Goal: Transaction & Acquisition: Book appointment/travel/reservation

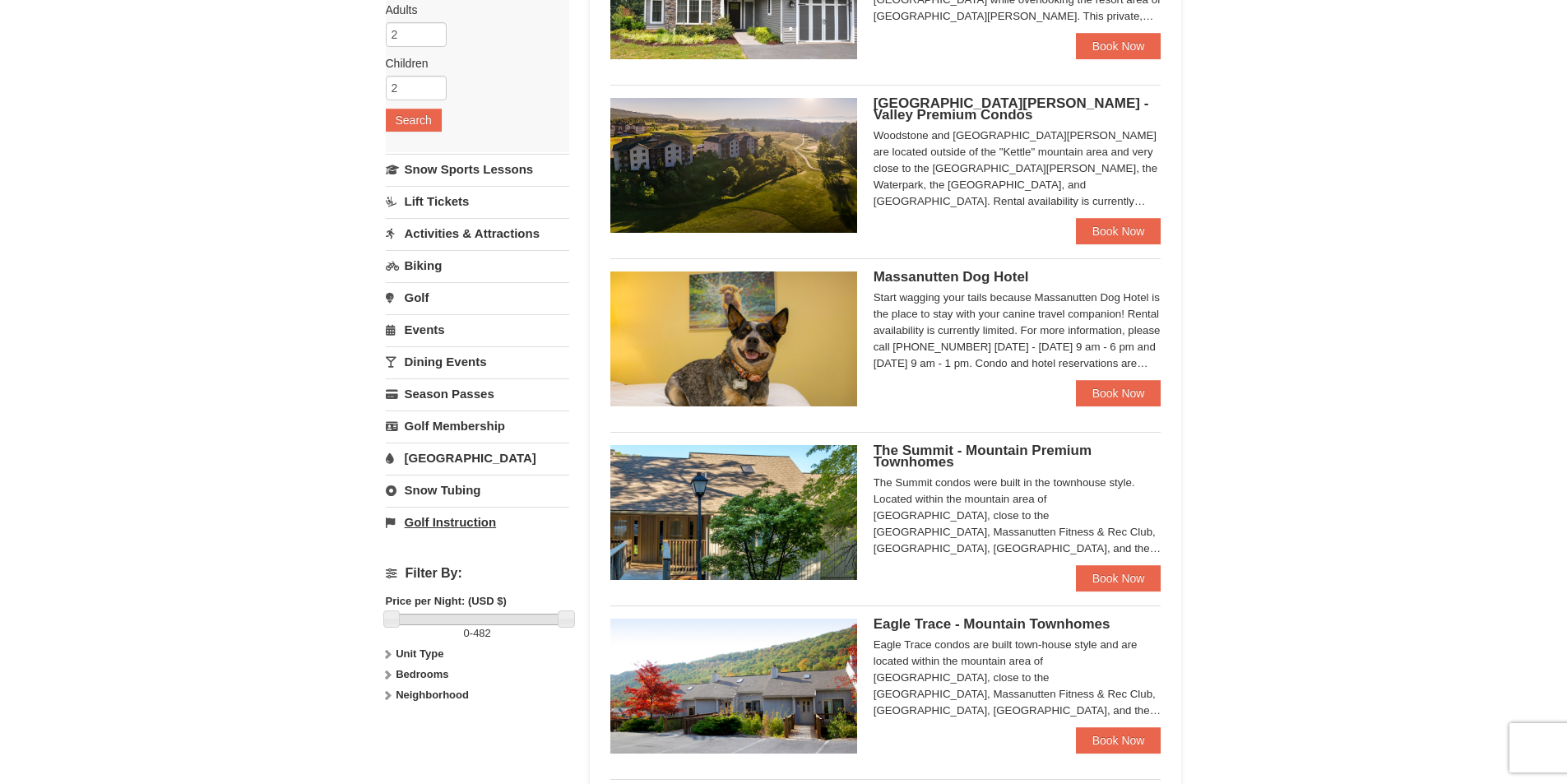
scroll to position [246, 0]
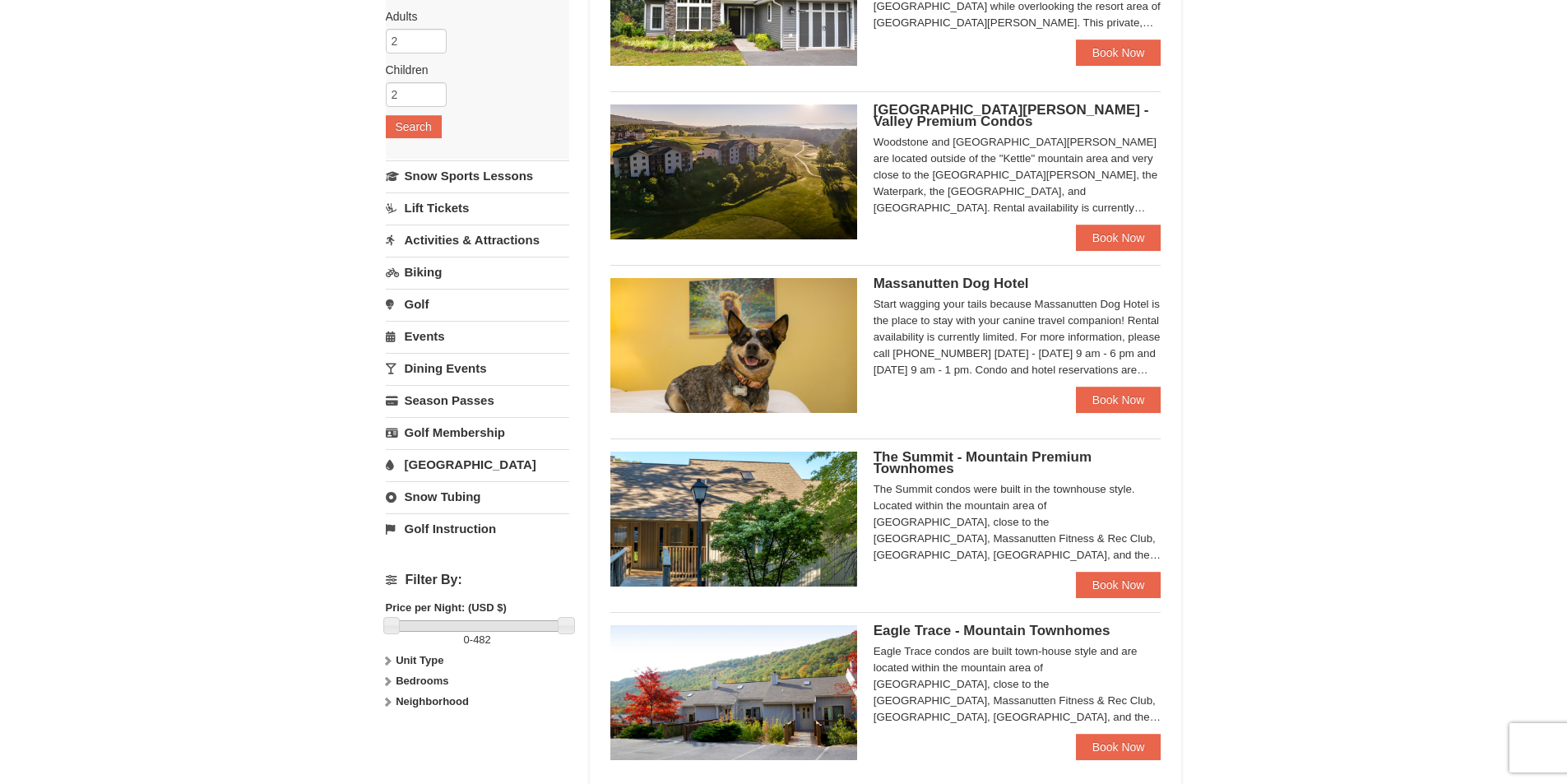
click at [463, 231] on link "Activities & Attractions" at bounding box center [477, 239] width 184 height 30
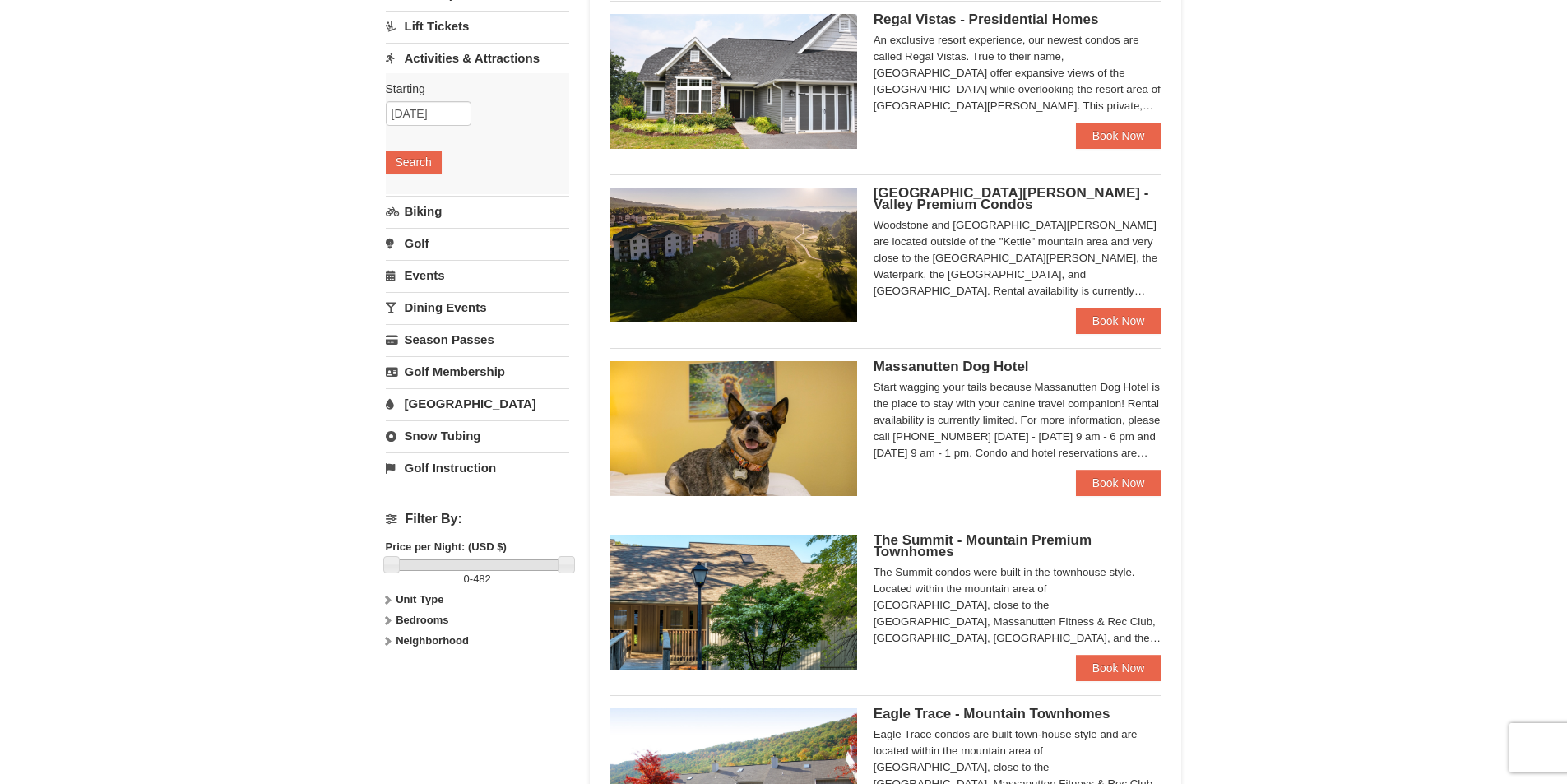
scroll to position [165, 0]
click at [431, 406] on link "[GEOGRAPHIC_DATA]" at bounding box center [477, 402] width 184 height 30
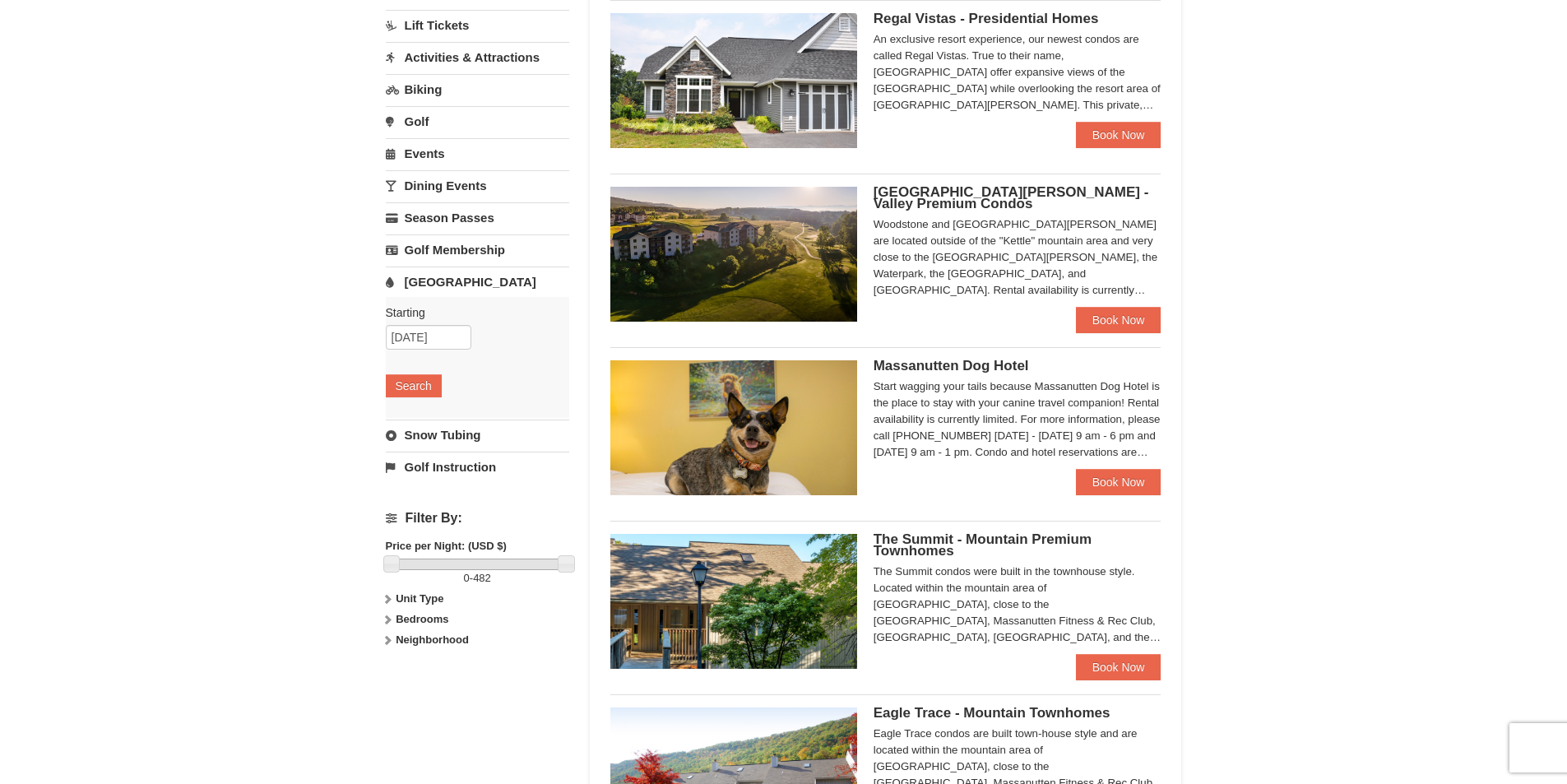
click at [228, 385] on div "× Categories Map List Filter My Itinerary Questions? [PHONE_NUMBER] Lodging Arr…" at bounding box center [784, 576] width 1567 height 1367
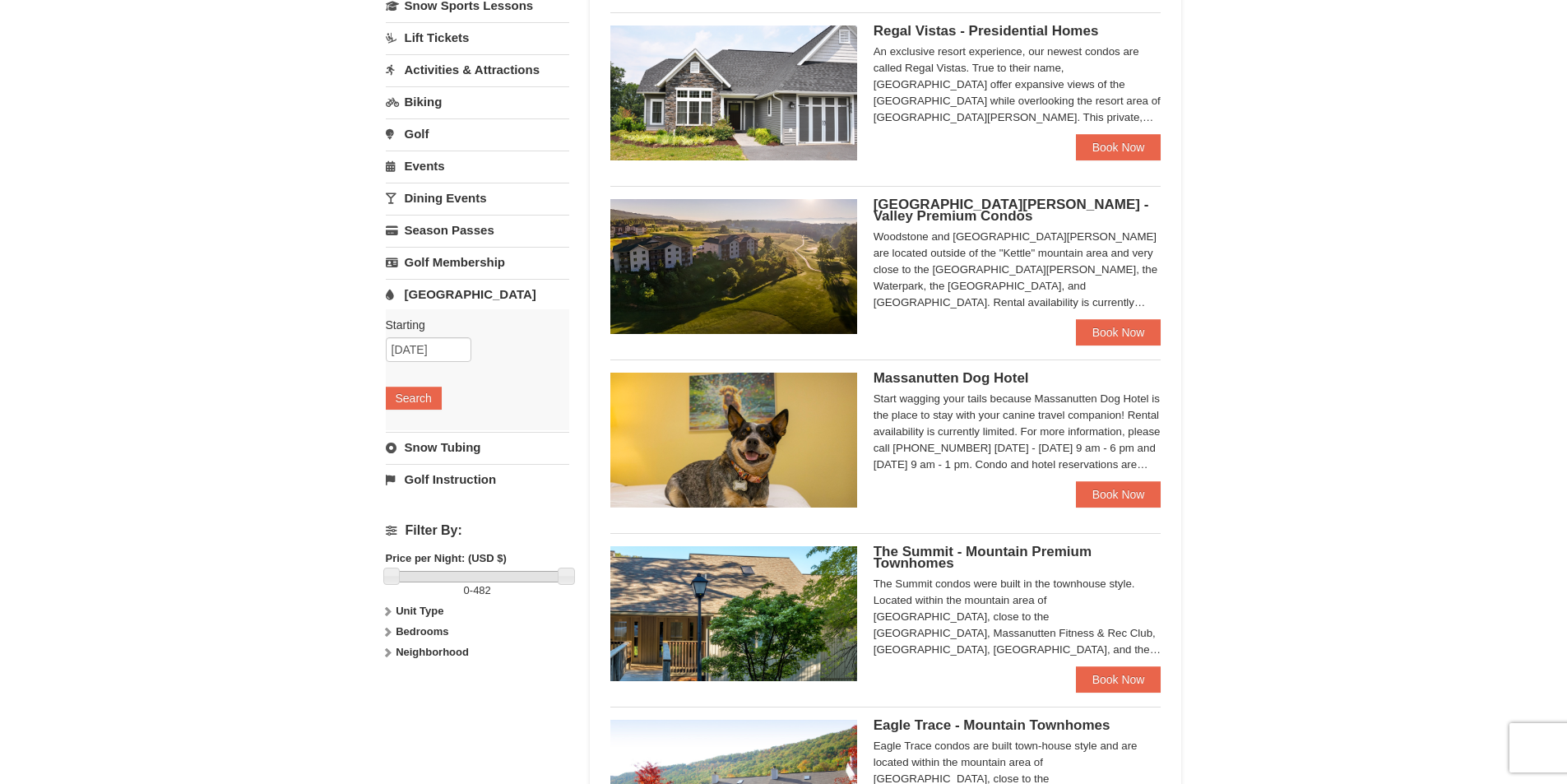
scroll to position [0, 0]
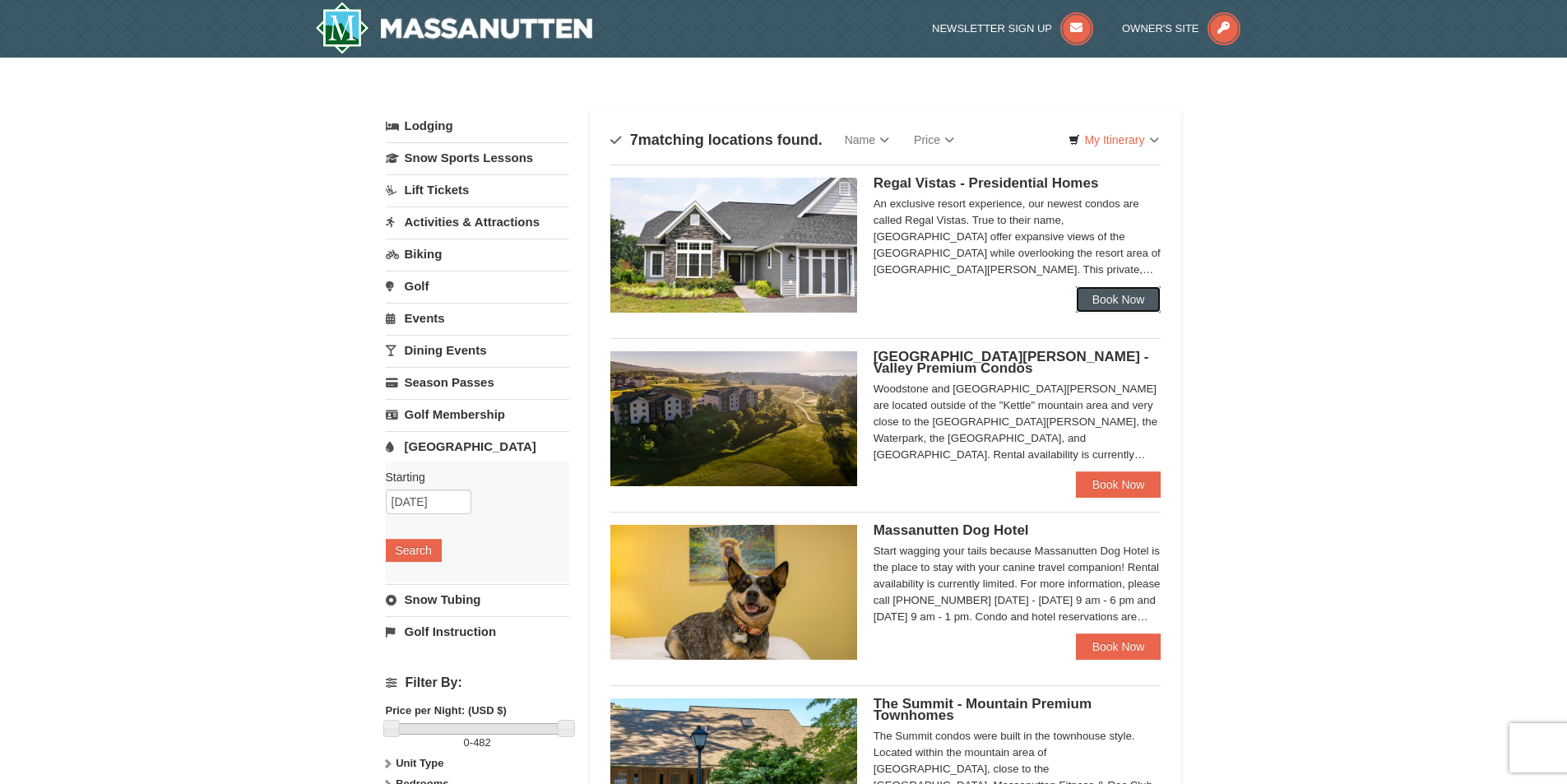
click at [1129, 295] on link "Book Now" at bounding box center [1118, 299] width 85 height 26
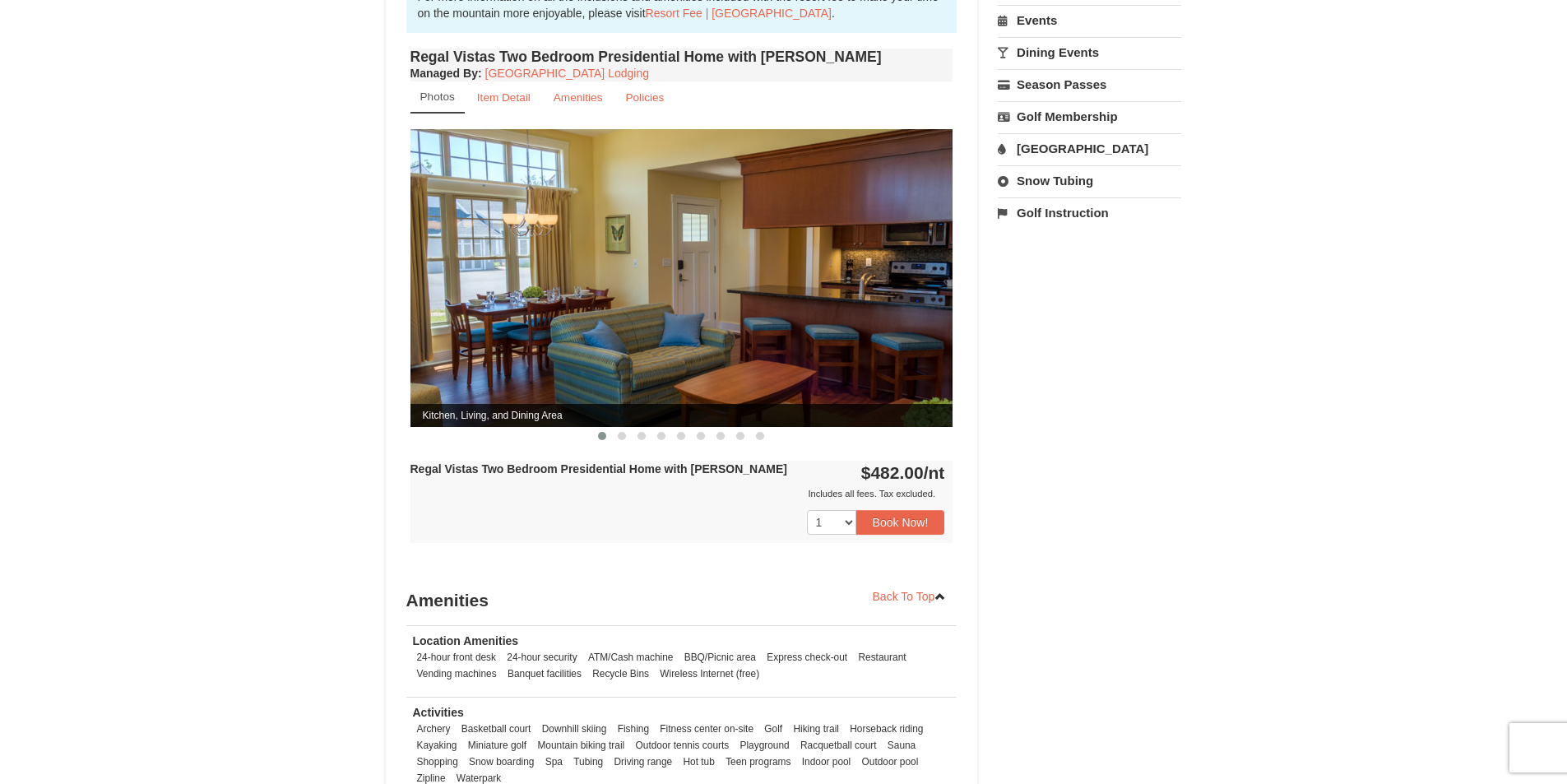
scroll to position [494, 0]
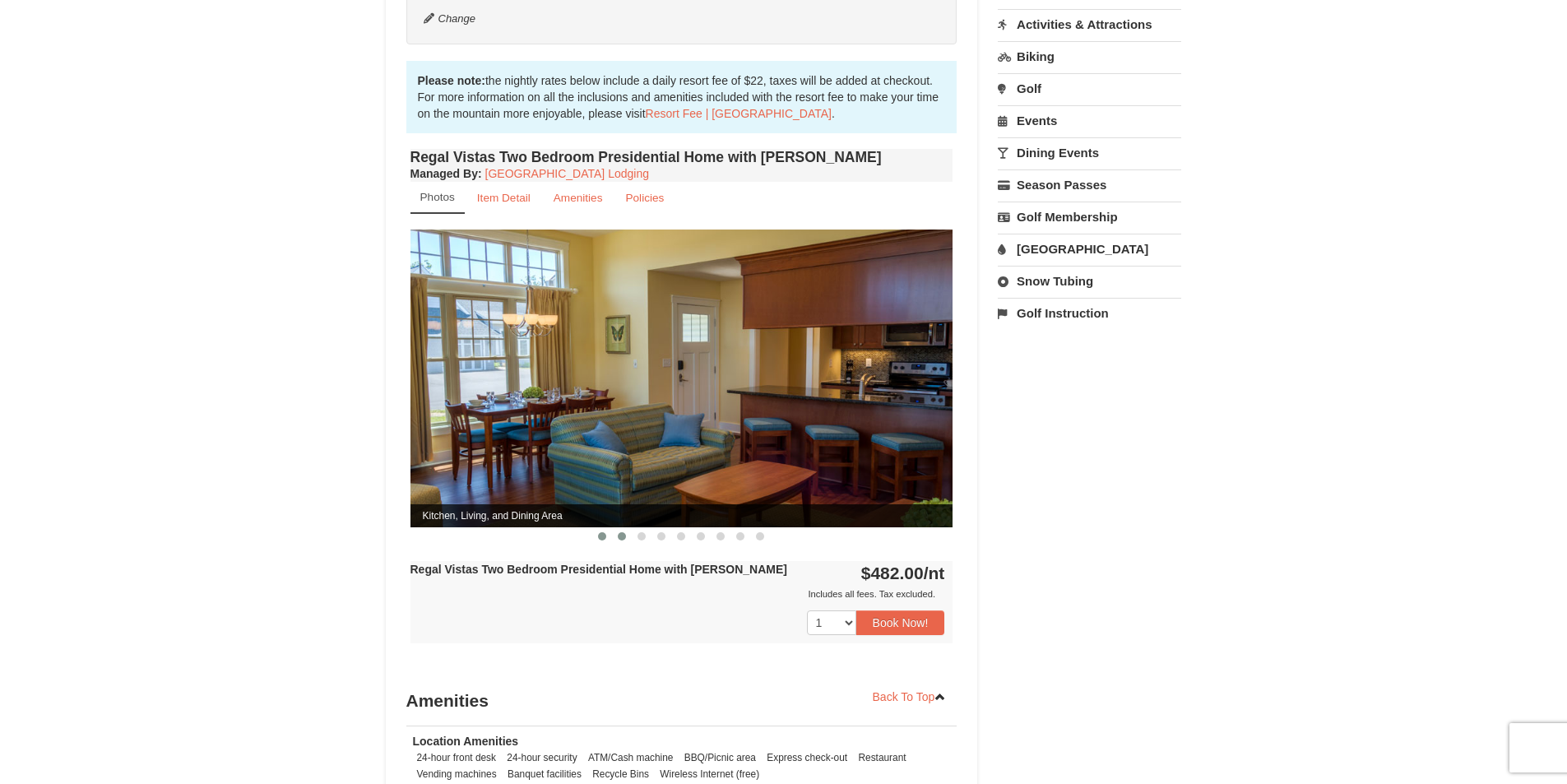
click at [618, 532] on span at bounding box center [621, 536] width 8 height 8
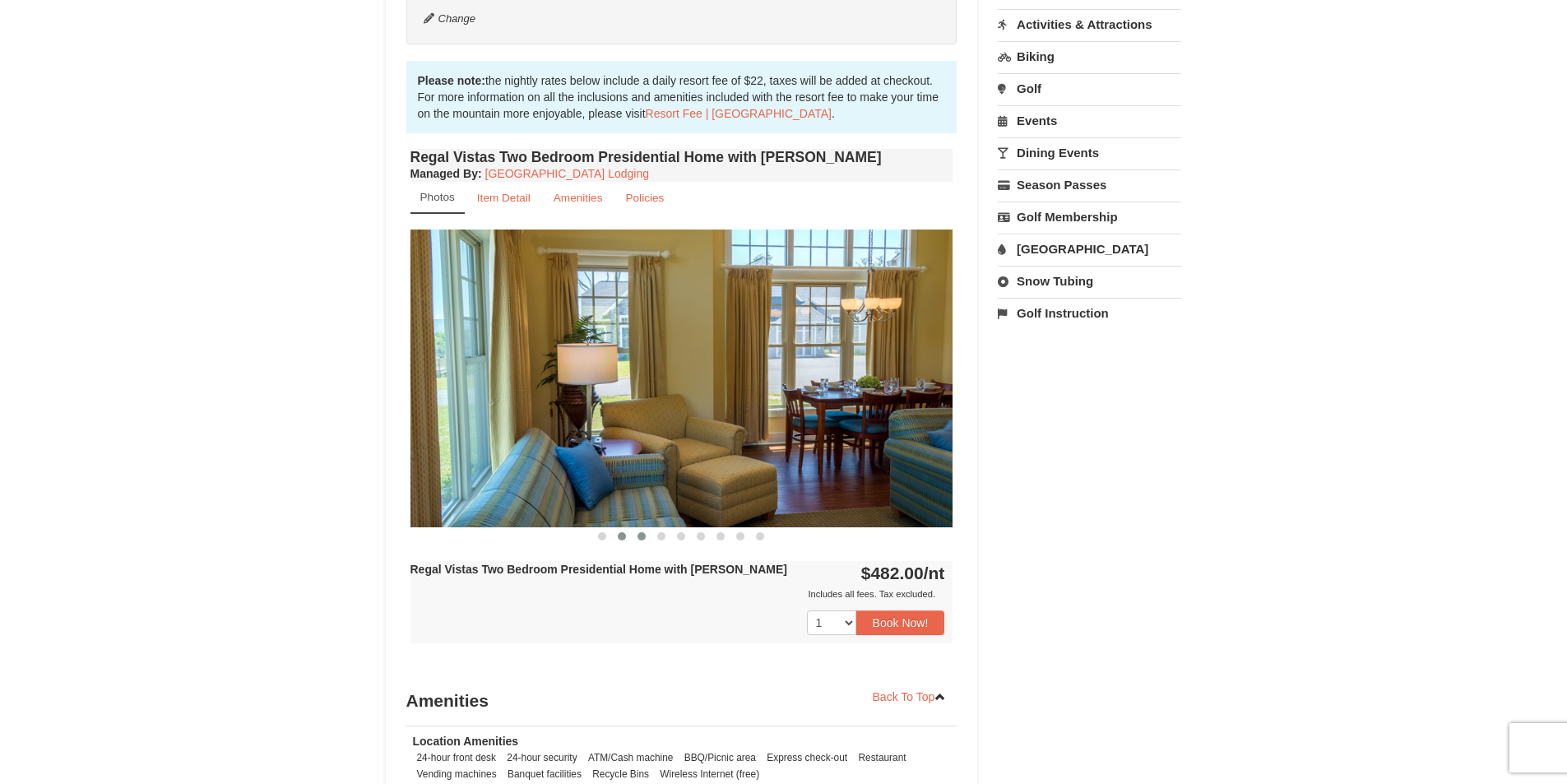
click at [632, 528] on button at bounding box center [642, 536] width 20 height 17
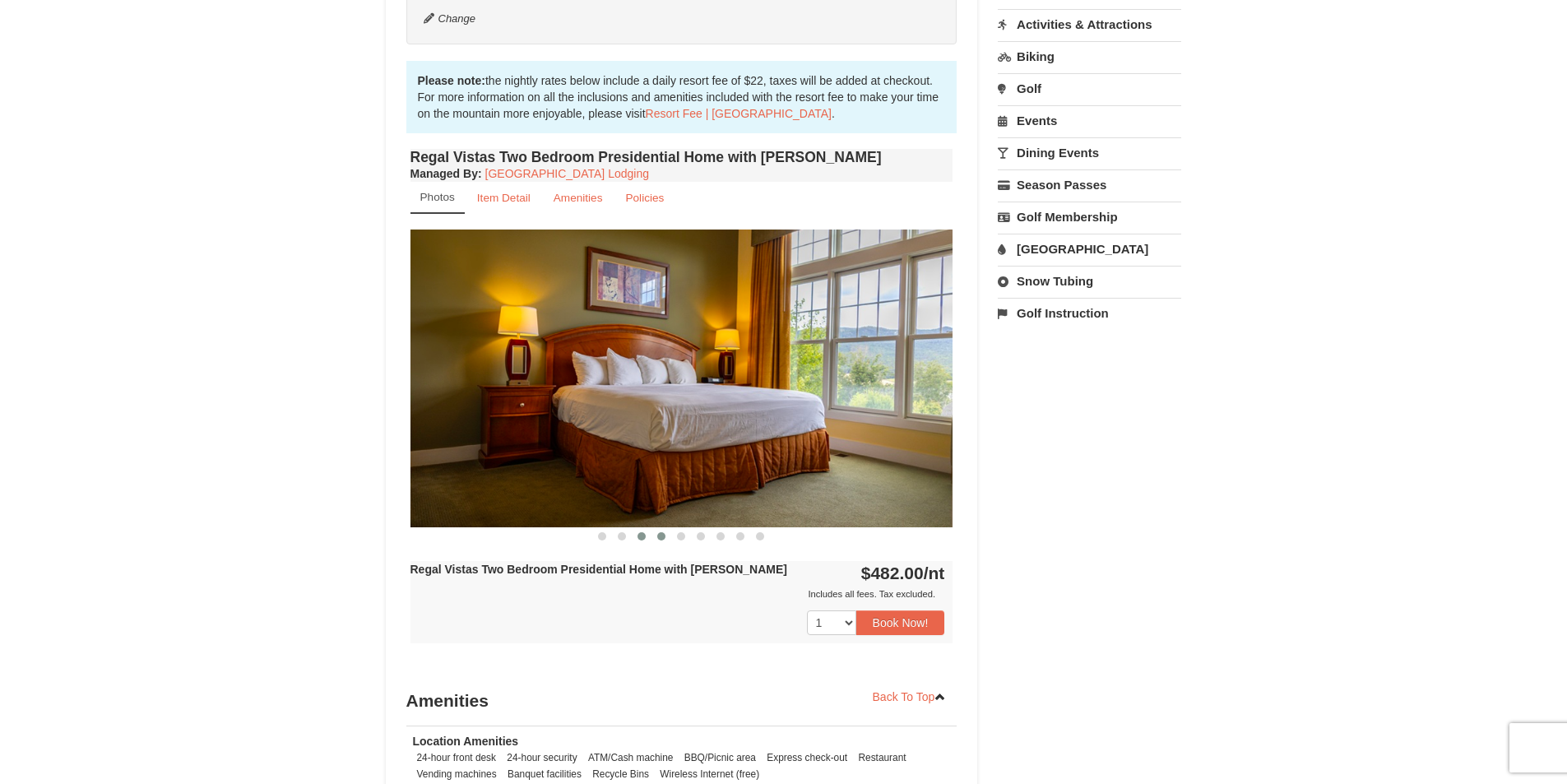
click at [658, 532] on span at bounding box center [662, 536] width 8 height 8
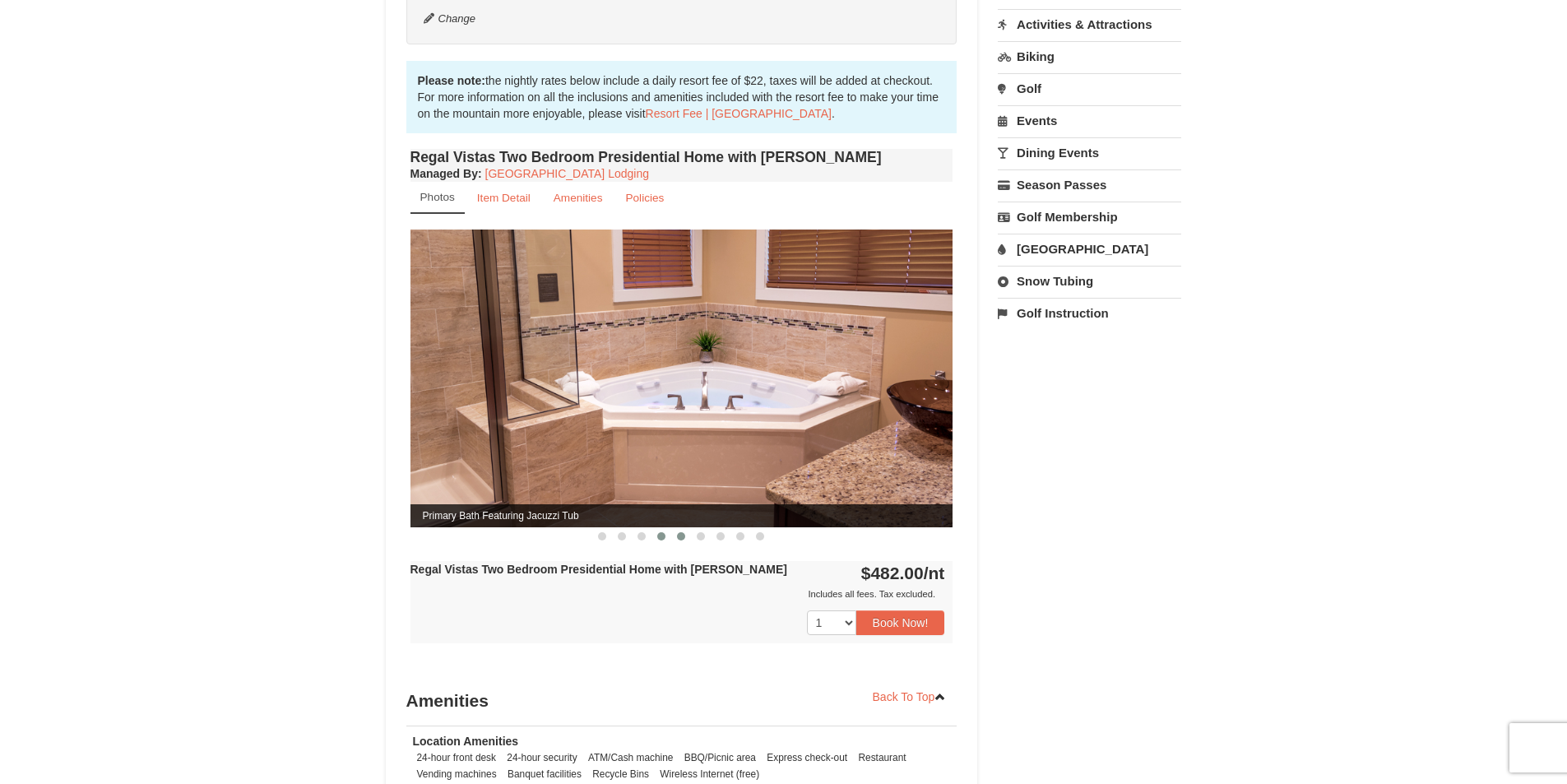
click at [682, 532] on span at bounding box center [681, 536] width 8 height 8
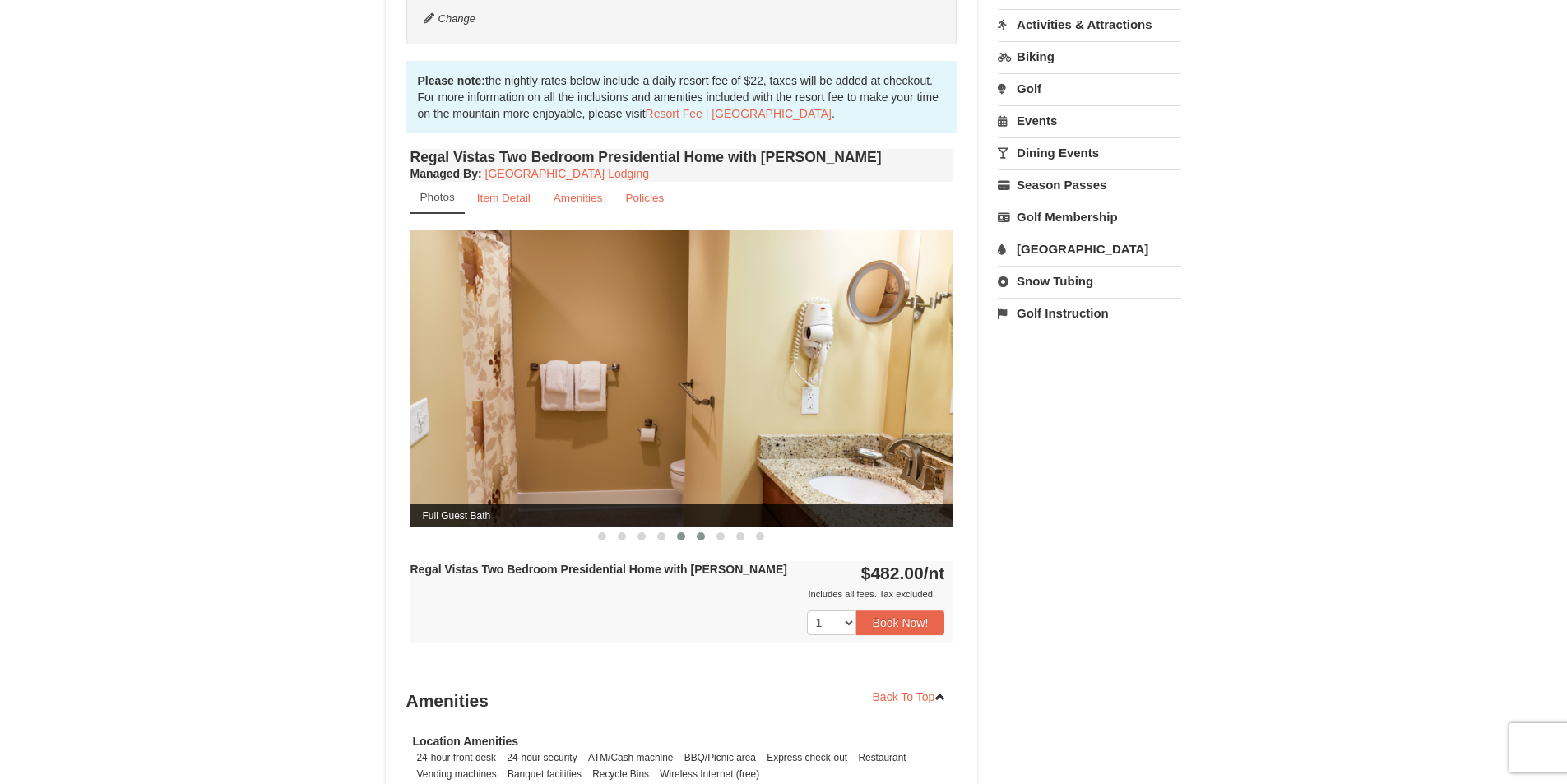
click at [696, 528] on button at bounding box center [701, 536] width 20 height 17
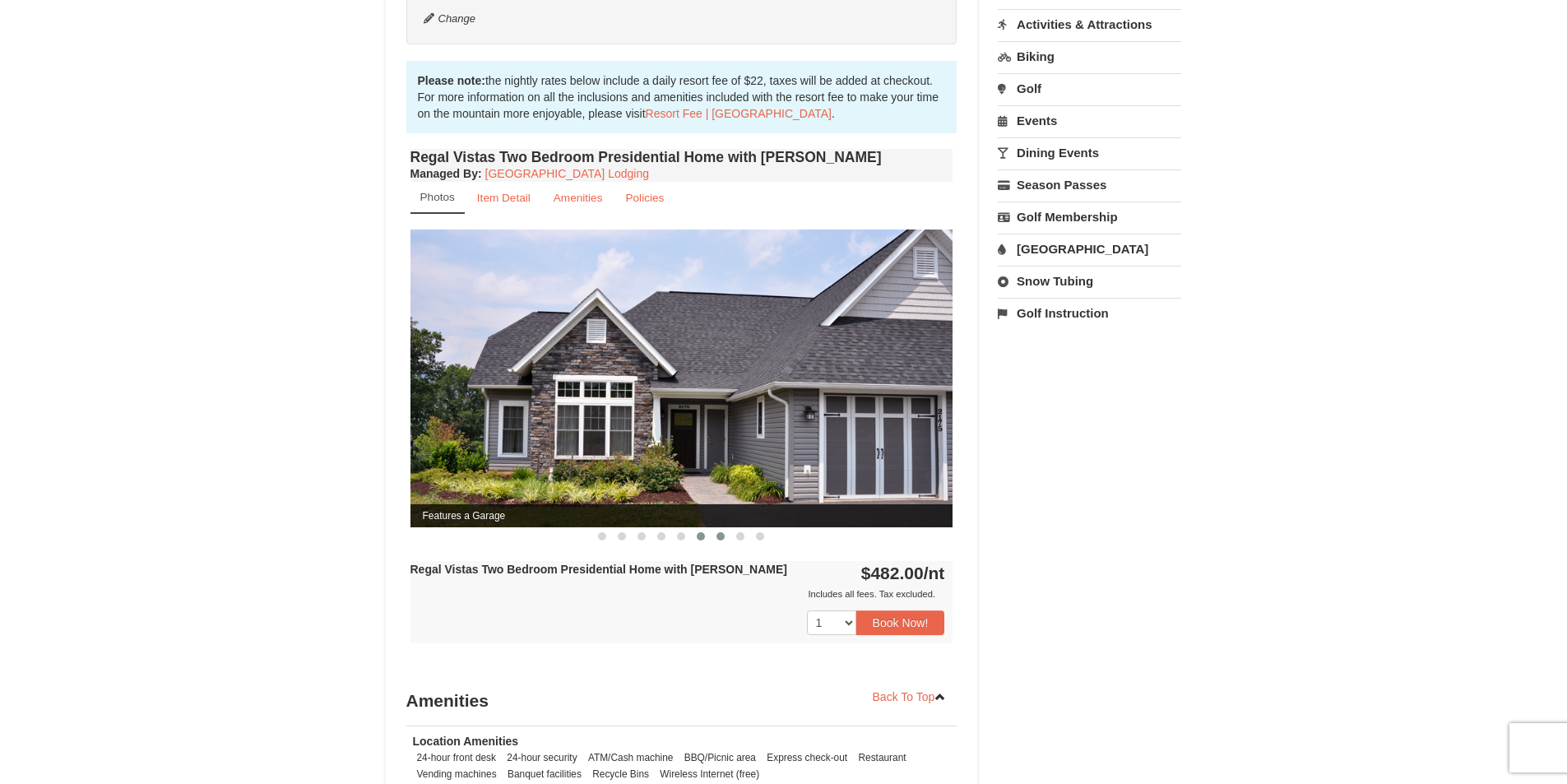
click at [719, 532] on span at bounding box center [721, 536] width 8 height 8
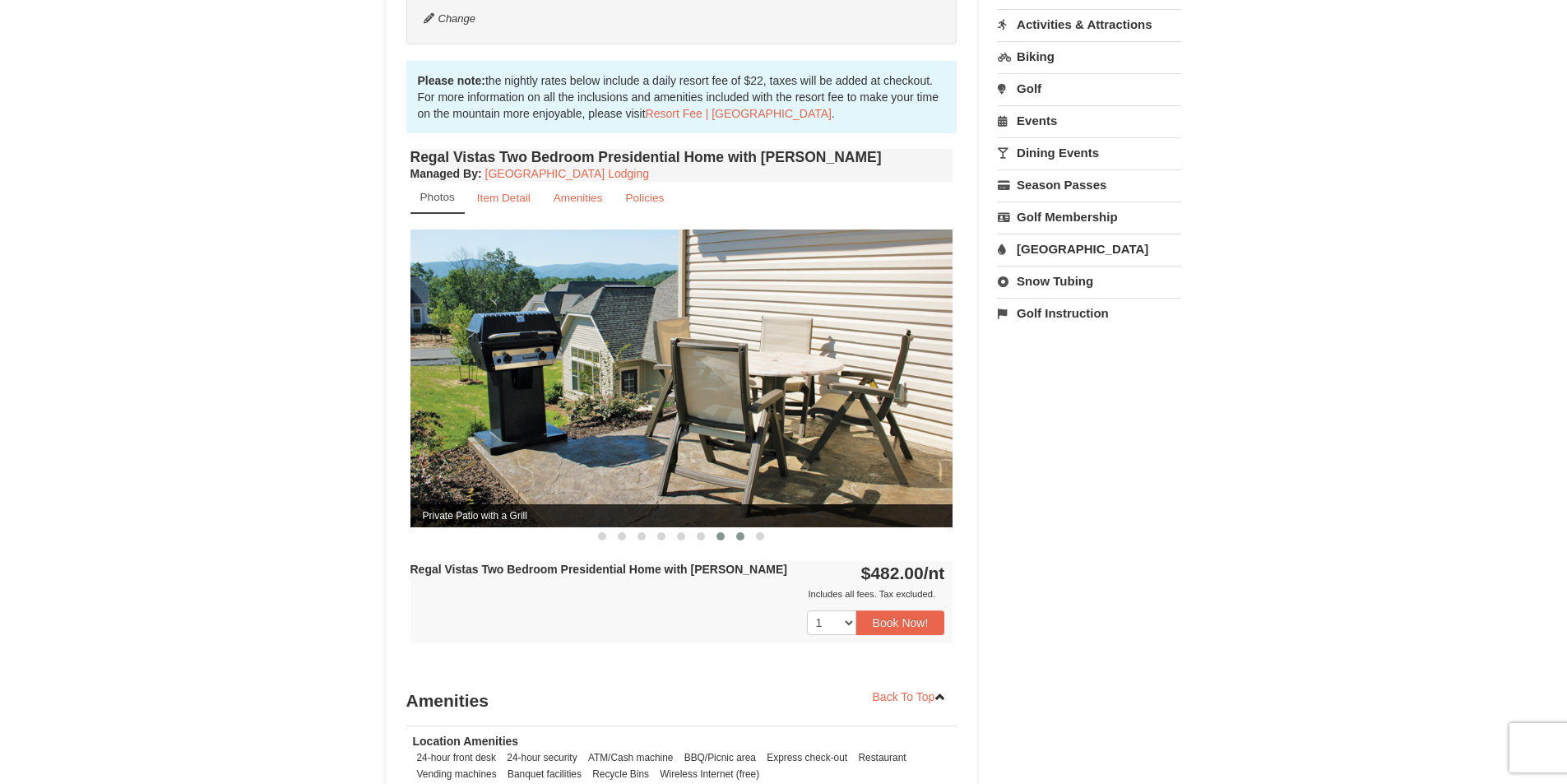
click at [741, 532] on span at bounding box center [740, 536] width 8 height 8
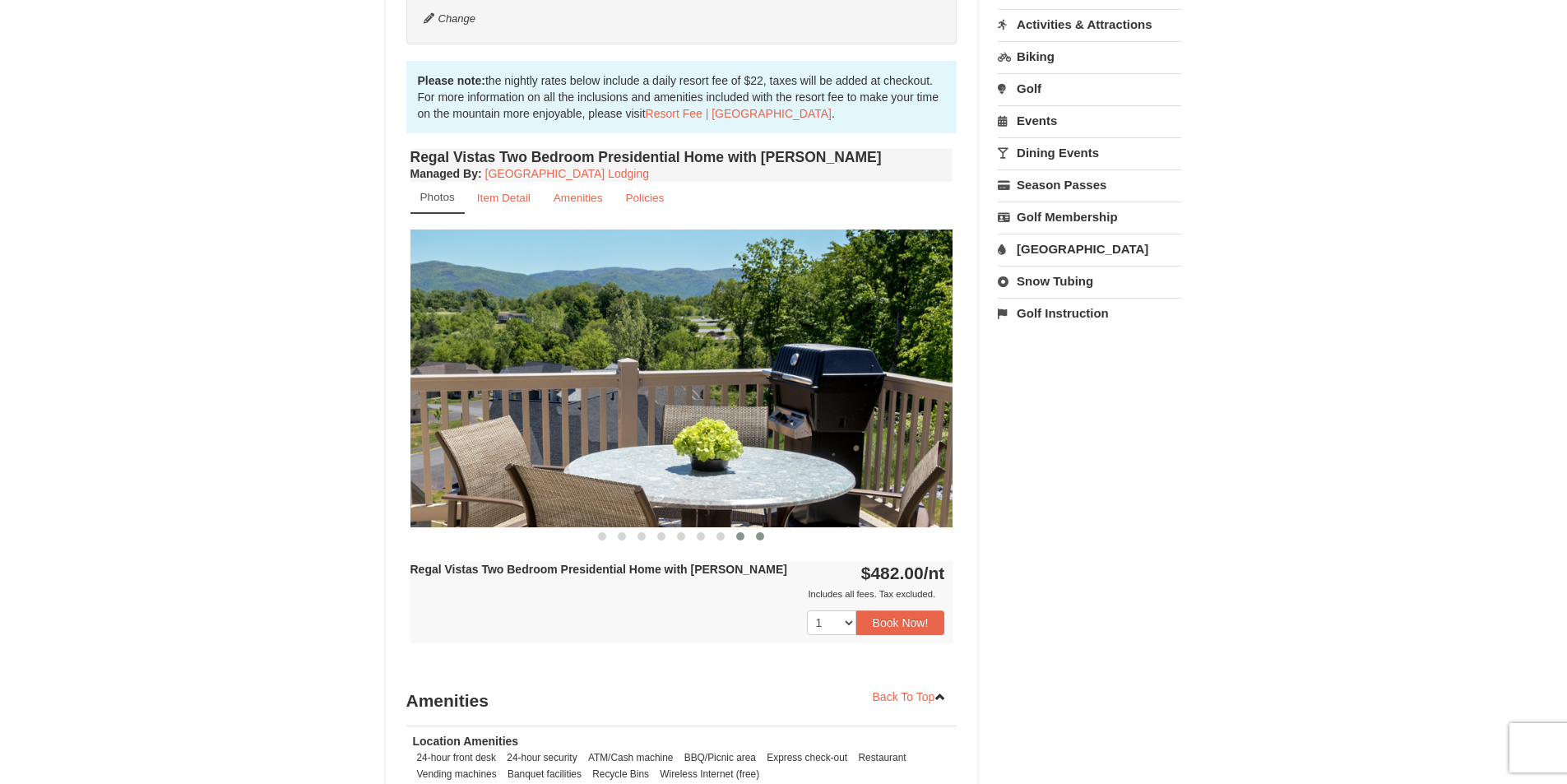
click at [758, 532] on span at bounding box center [760, 536] width 8 height 8
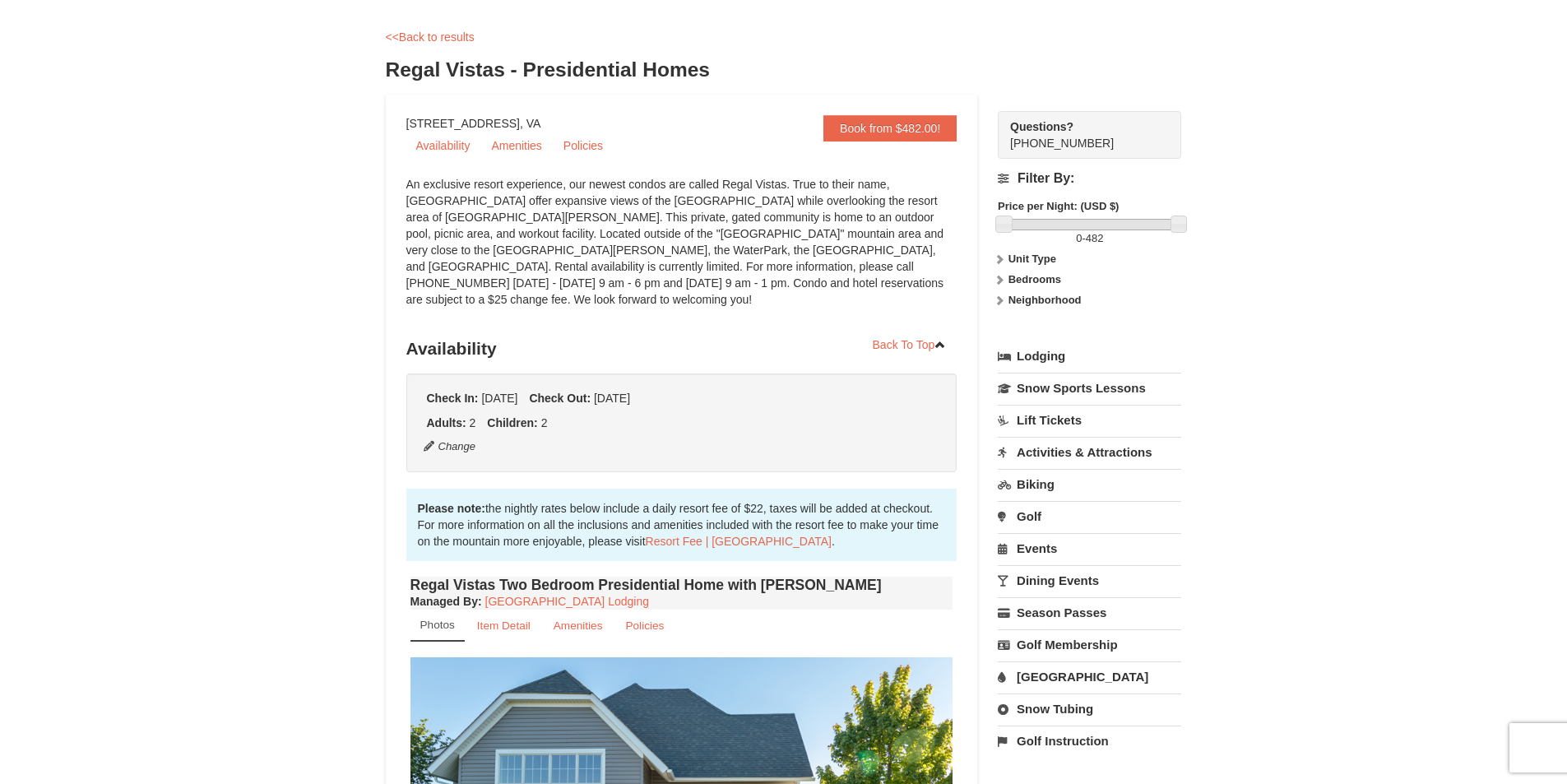
scroll to position [165, 0]
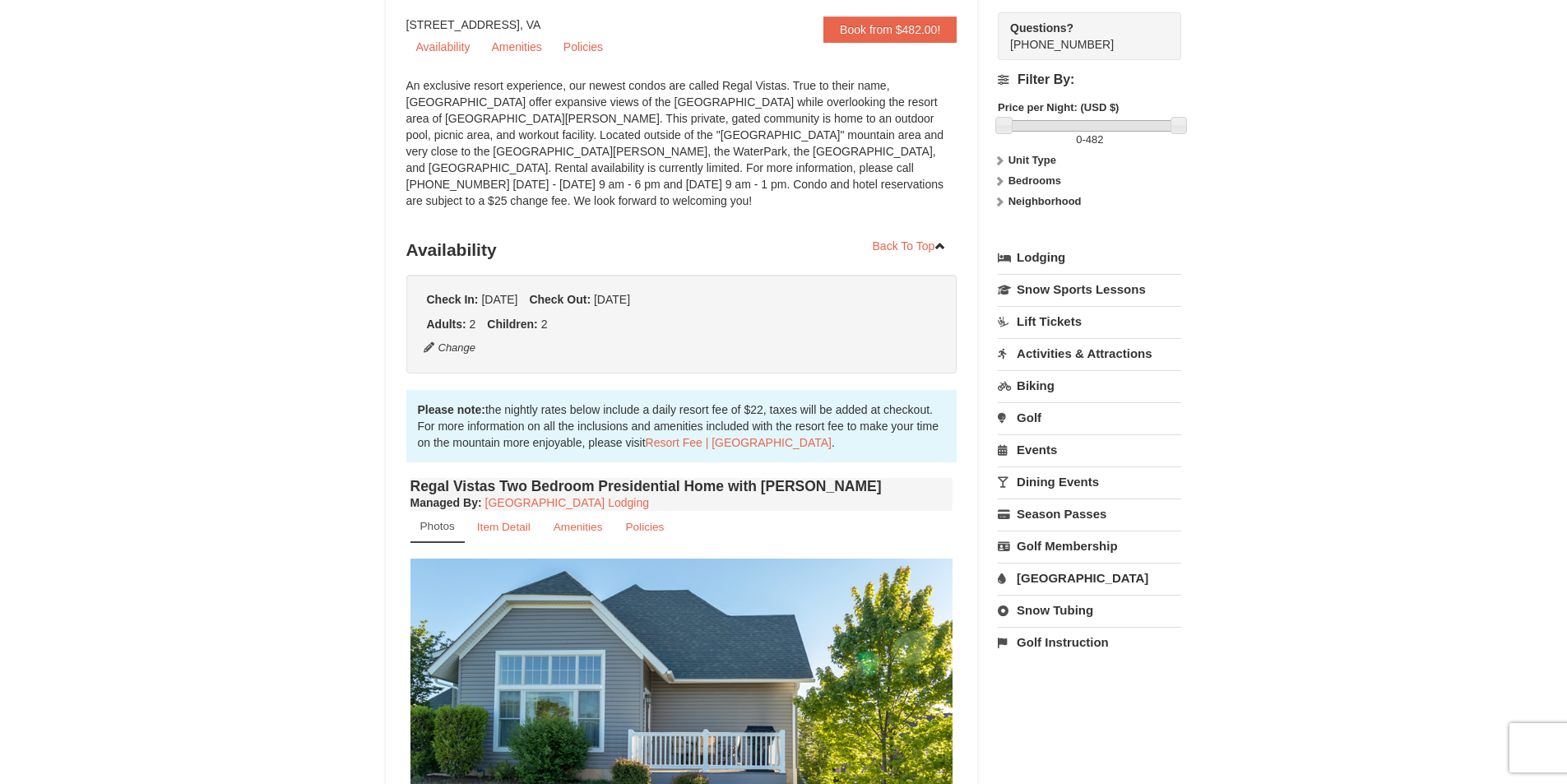
click at [1077, 362] on link "Activities & Attractions" at bounding box center [1089, 352] width 184 height 30
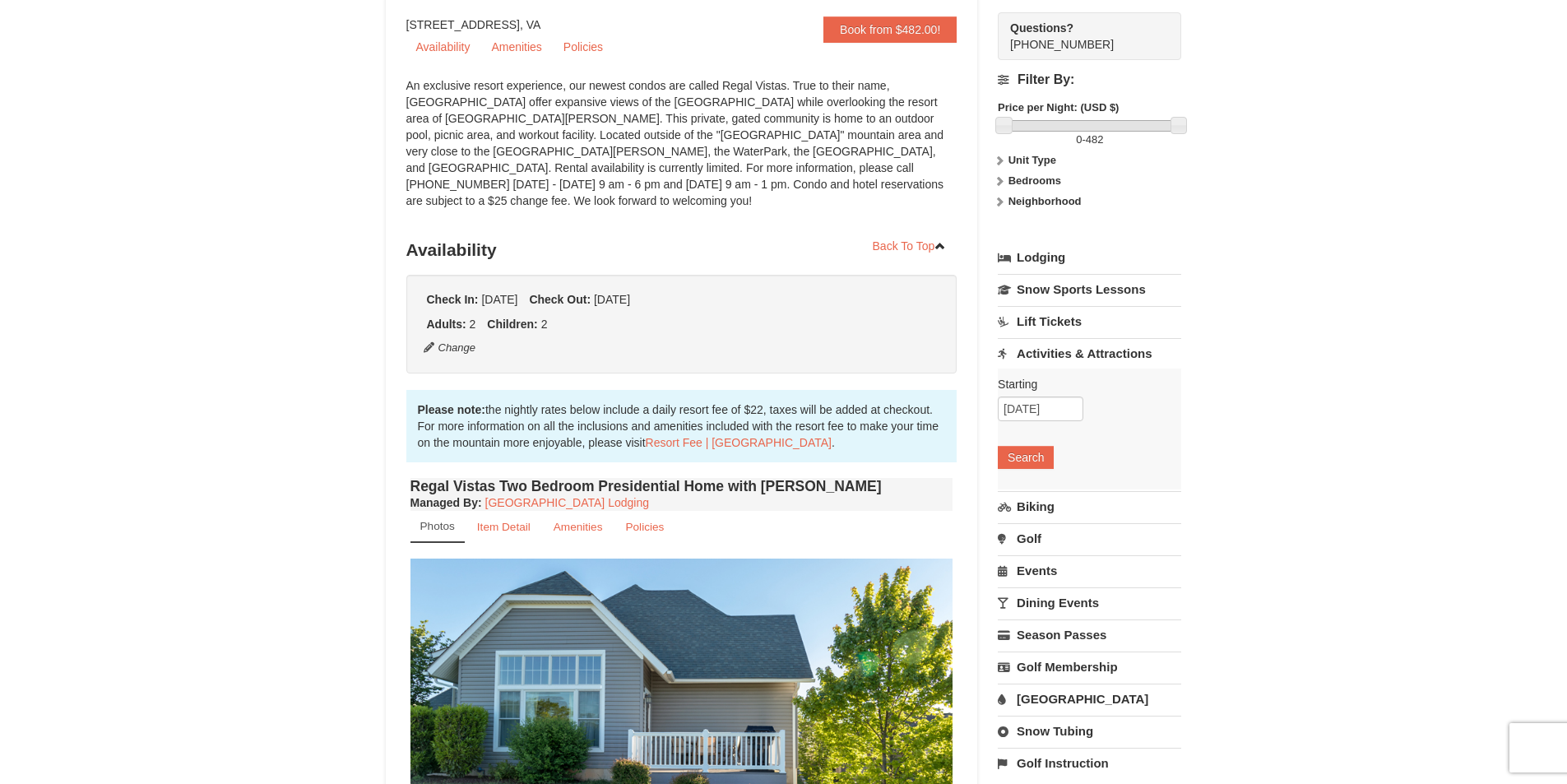
click at [1077, 362] on link "Activities & Attractions" at bounding box center [1089, 352] width 184 height 30
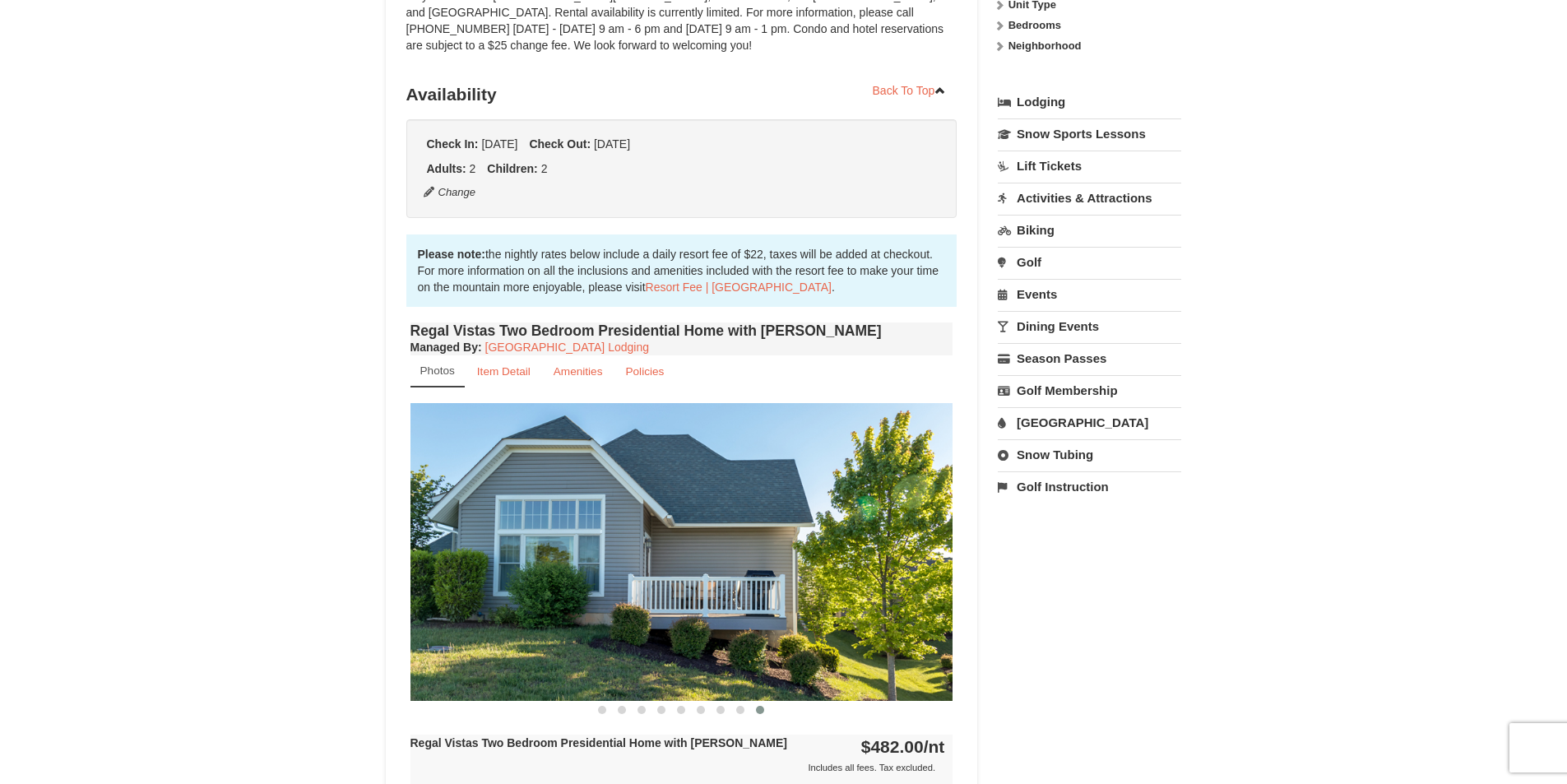
scroll to position [329, 0]
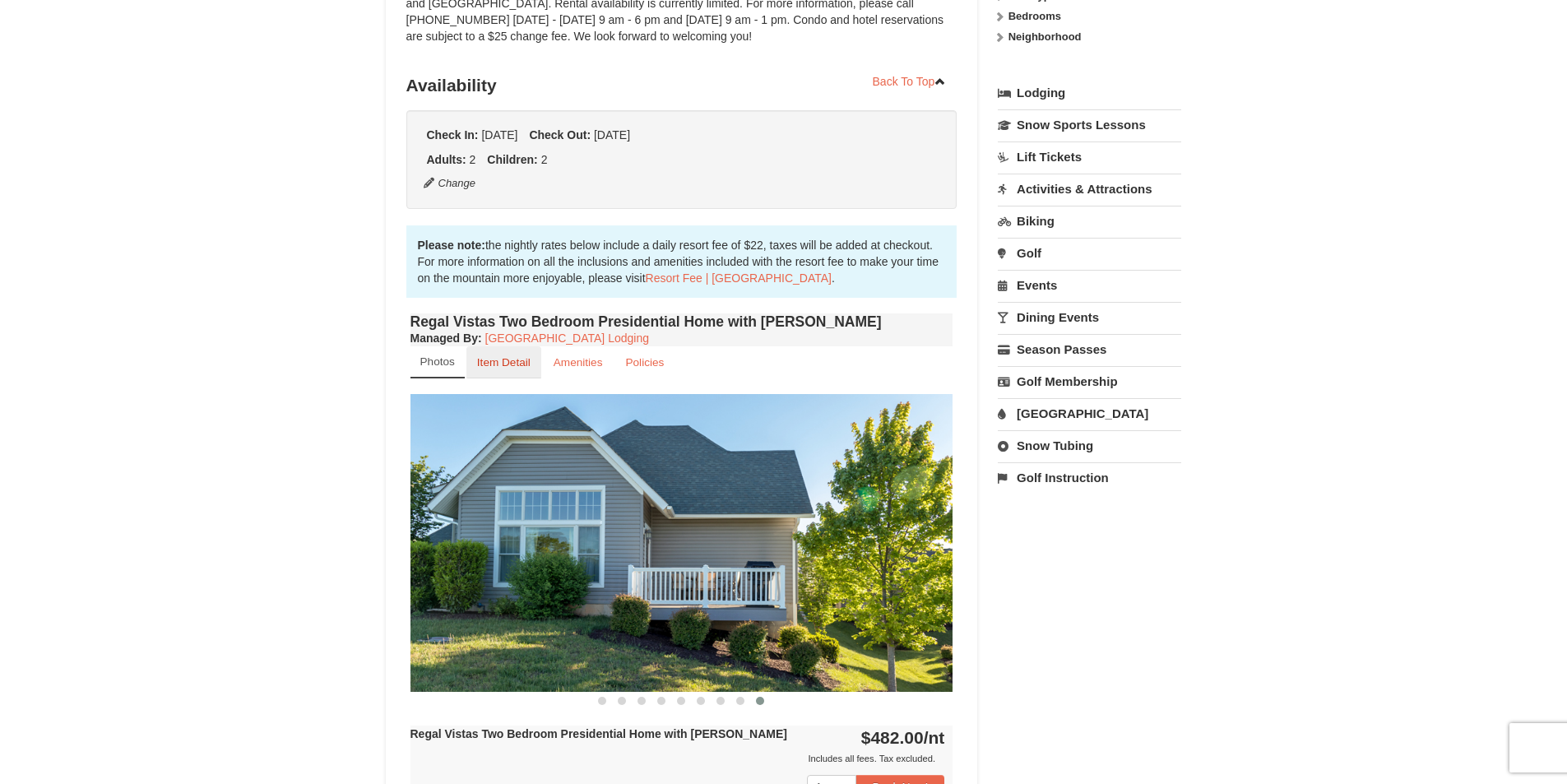
click at [517, 346] on link "Item Detail" at bounding box center [504, 362] width 75 height 32
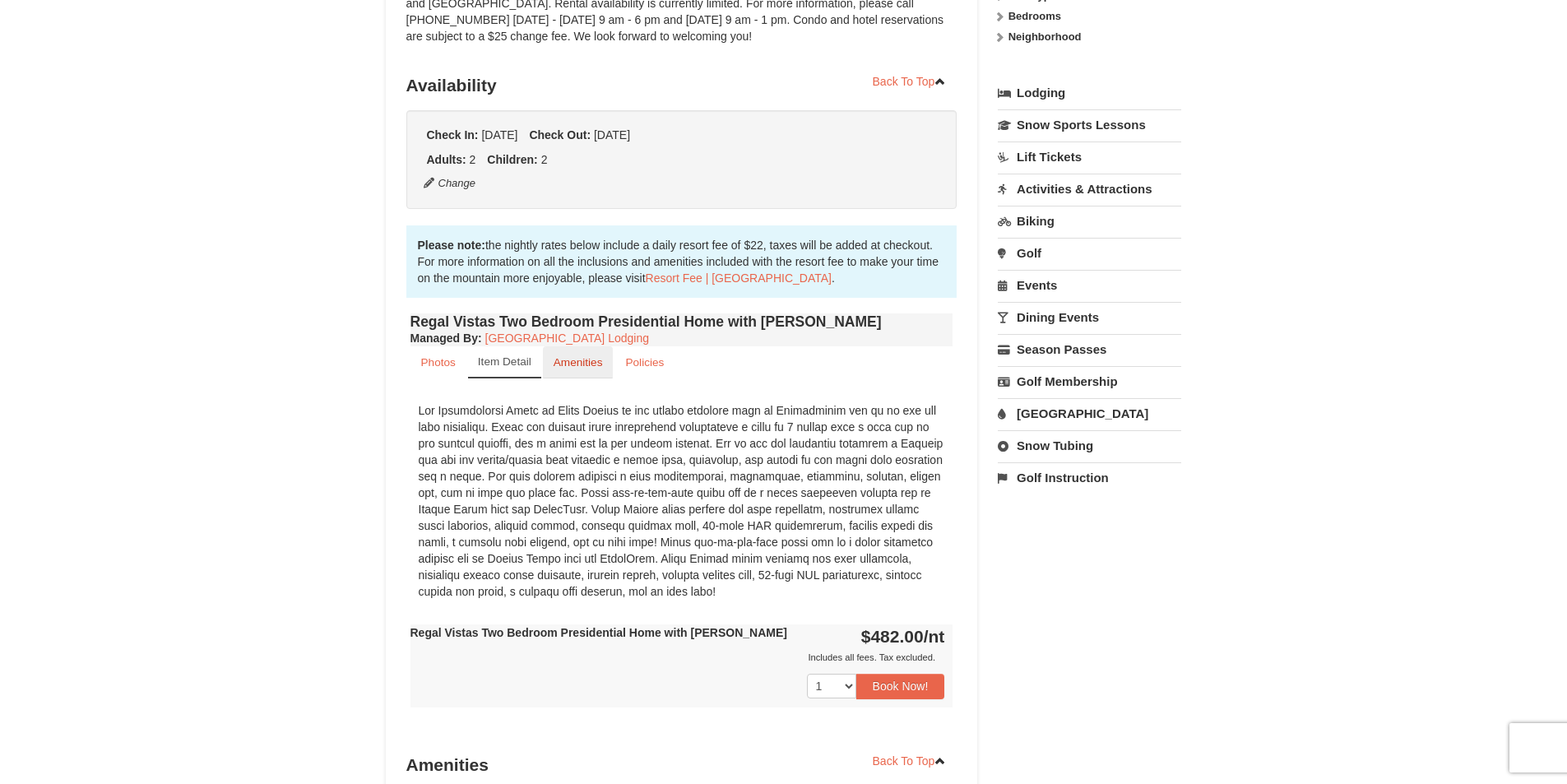
click at [560, 356] on small "Amenities" at bounding box center [578, 362] width 49 height 13
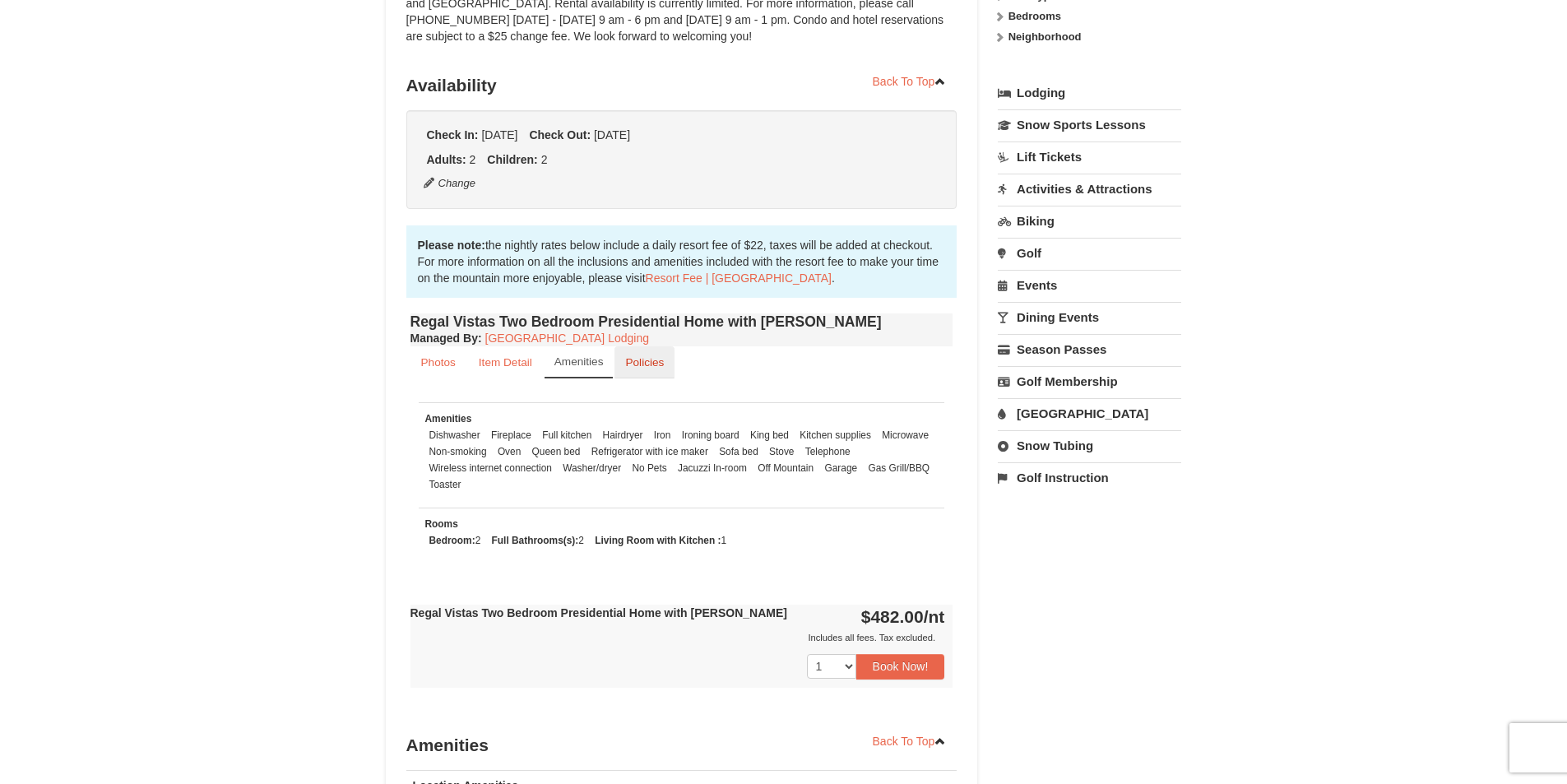
click at [629, 356] on small "Policies" at bounding box center [644, 362] width 38 height 13
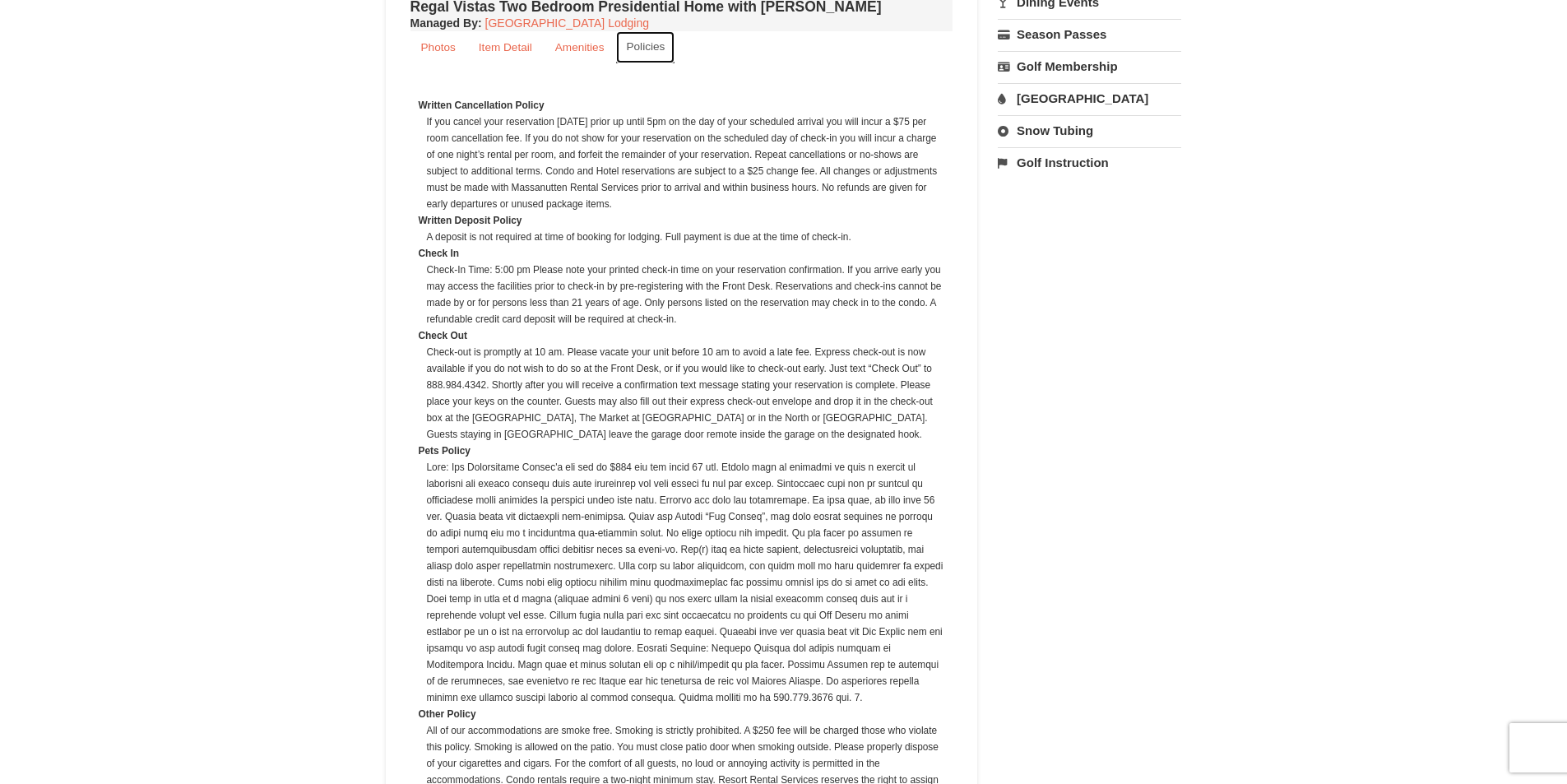
scroll to position [657, 0]
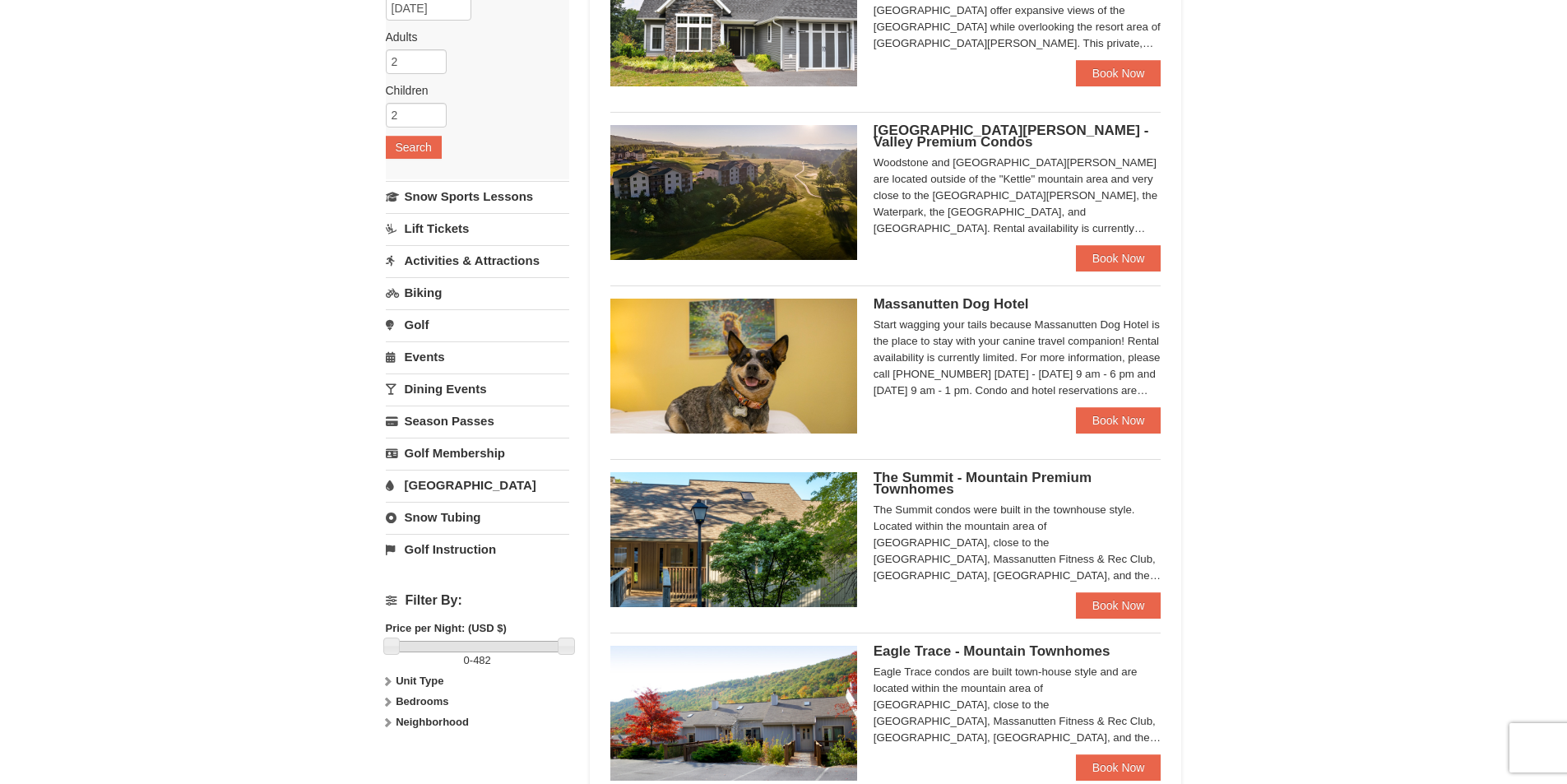
scroll to position [329, 0]
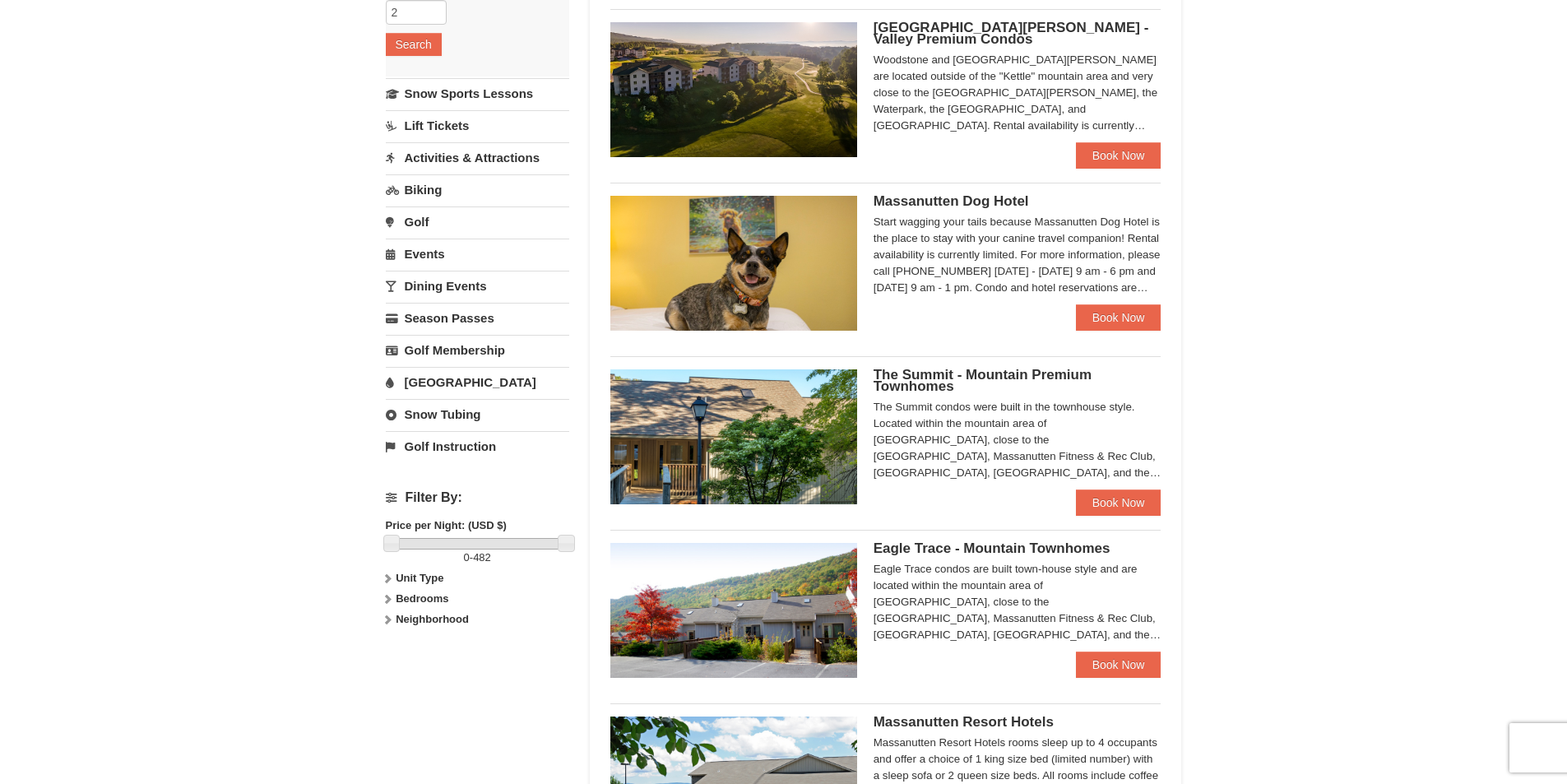
click at [791, 434] on img at bounding box center [733, 436] width 246 height 134
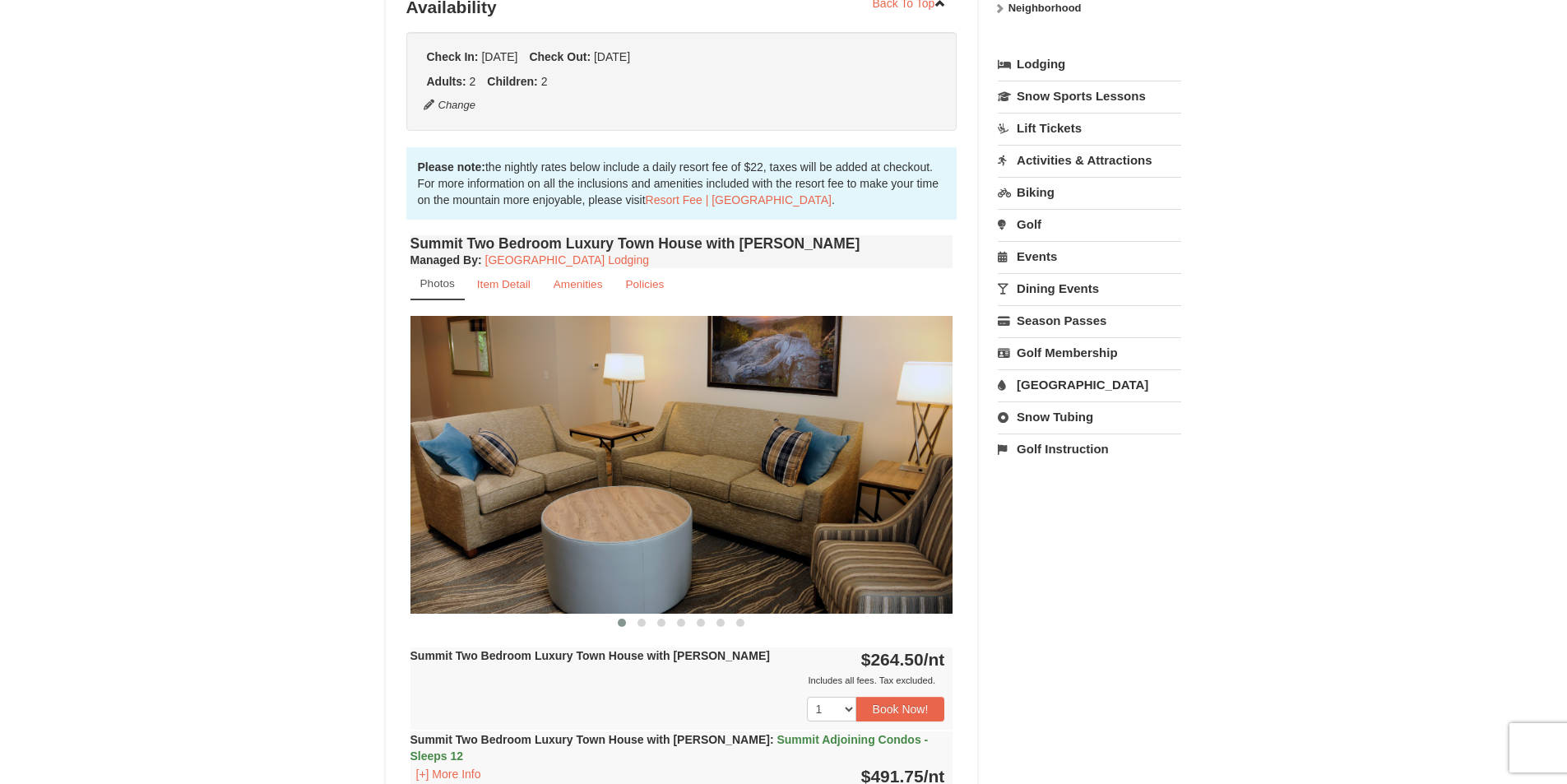
scroll to position [411, 0]
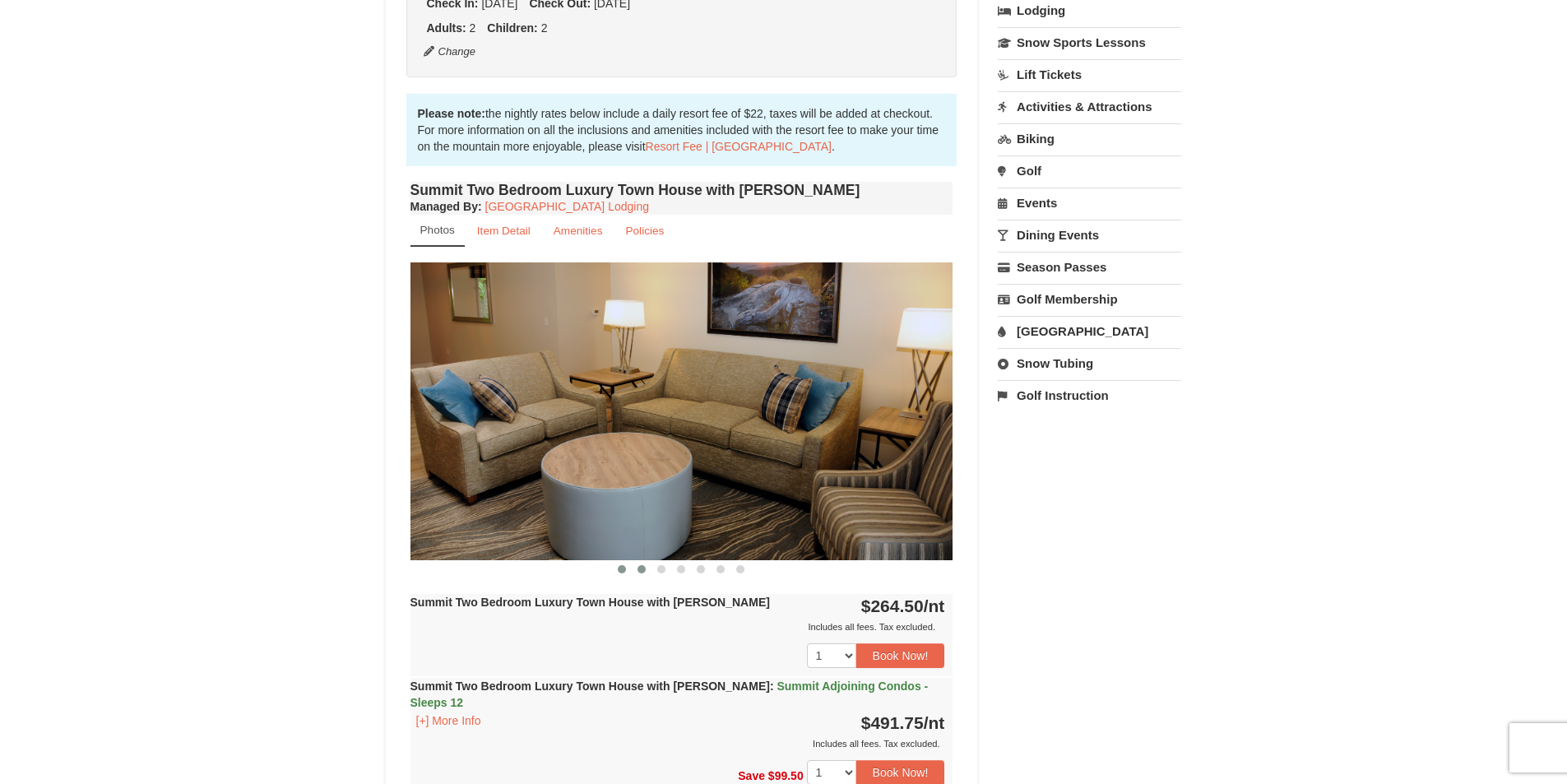
click at [632, 571] on button at bounding box center [642, 568] width 20 height 17
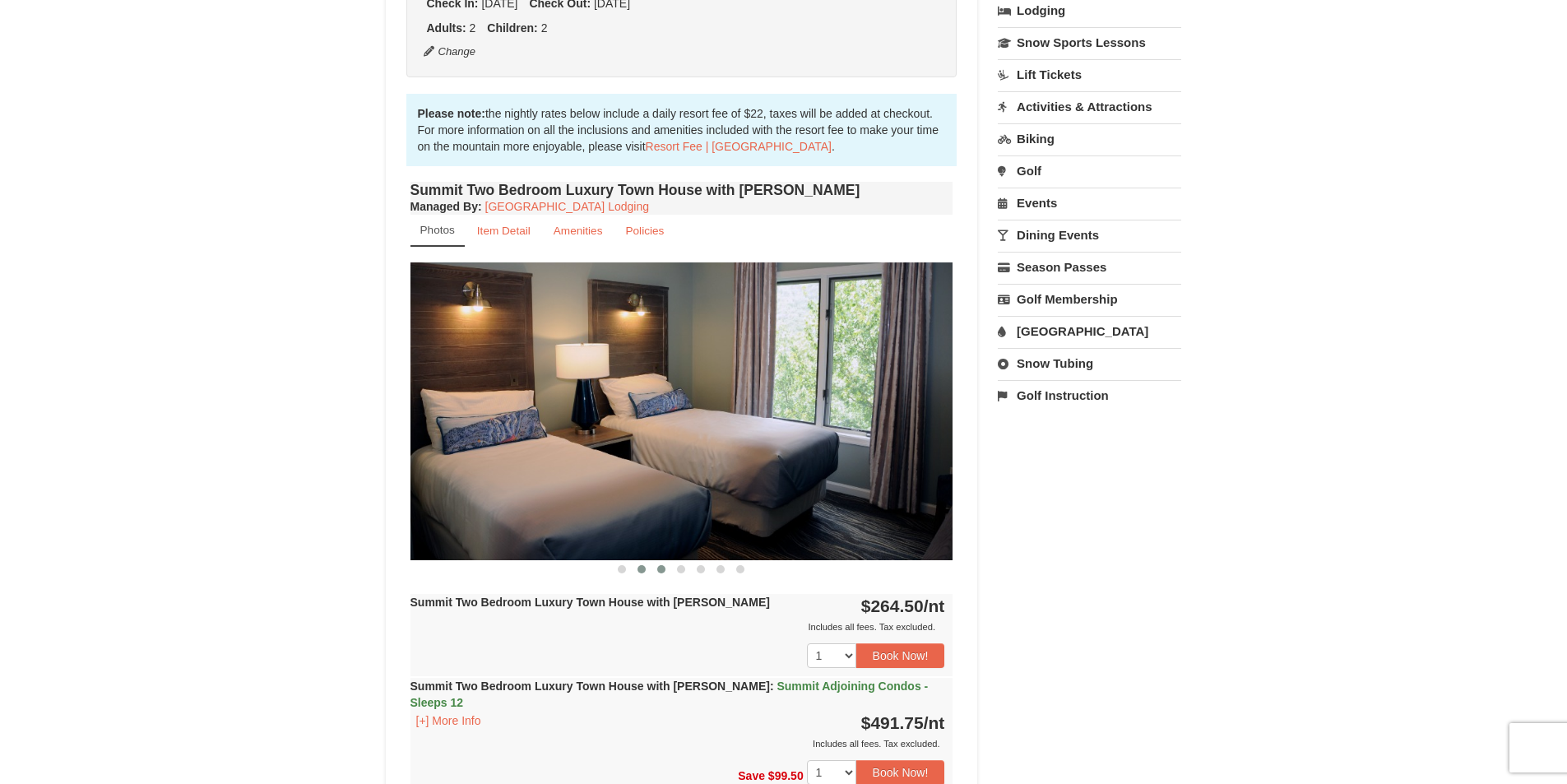
click at [667, 574] on button at bounding box center [662, 568] width 20 height 17
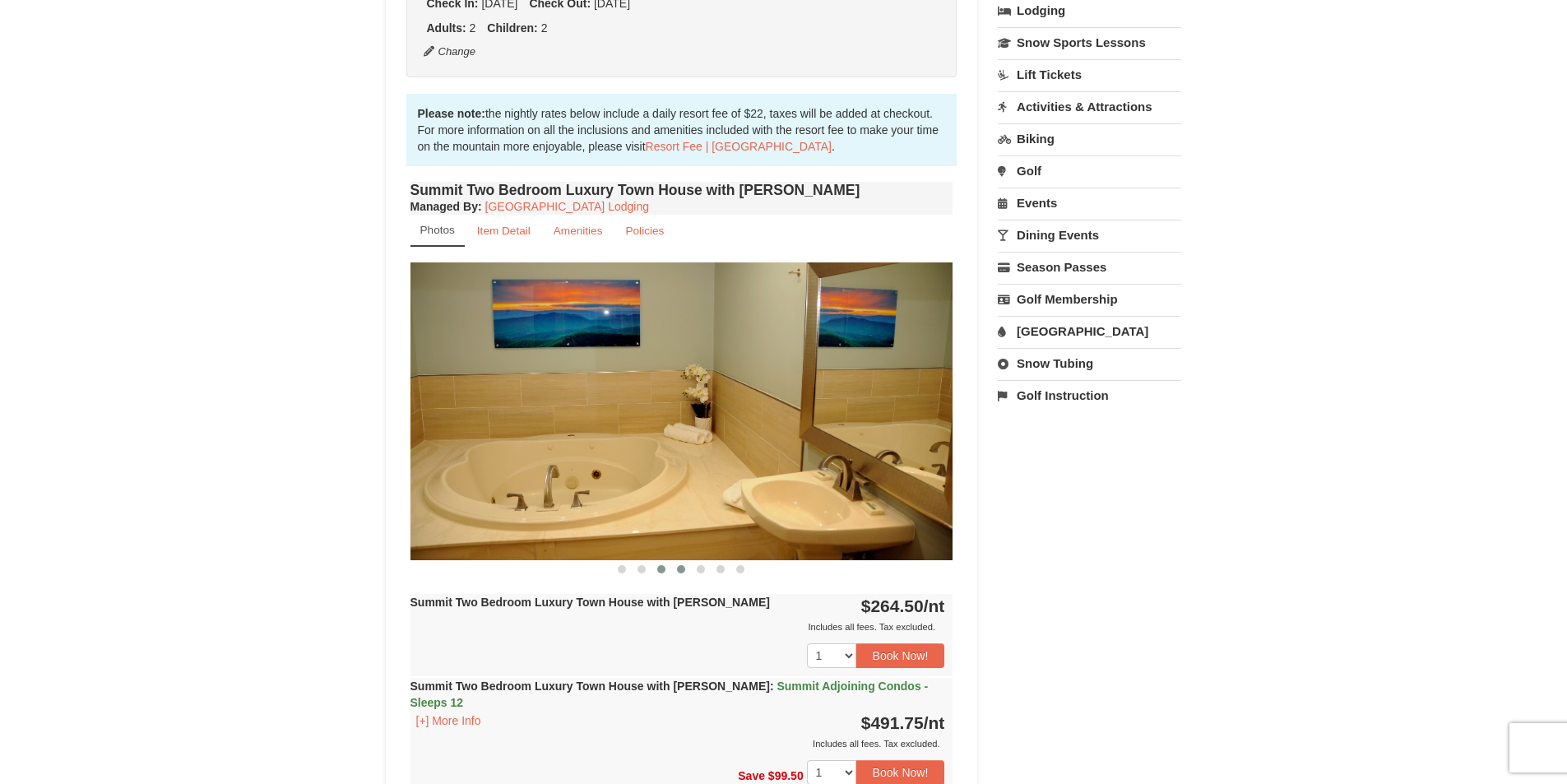
click at [687, 572] on button at bounding box center [681, 568] width 20 height 17
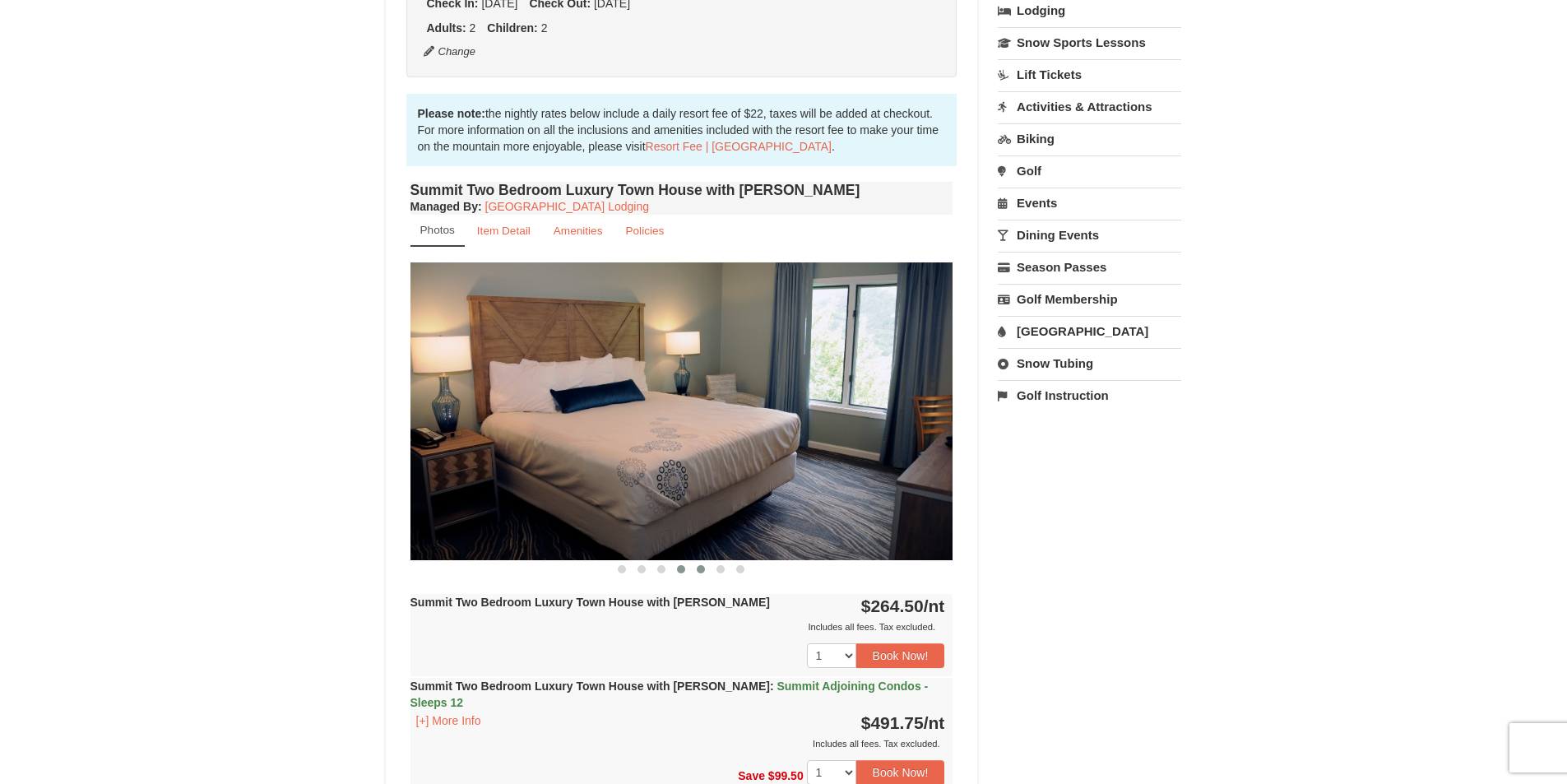
click at [709, 572] on button at bounding box center [701, 568] width 20 height 17
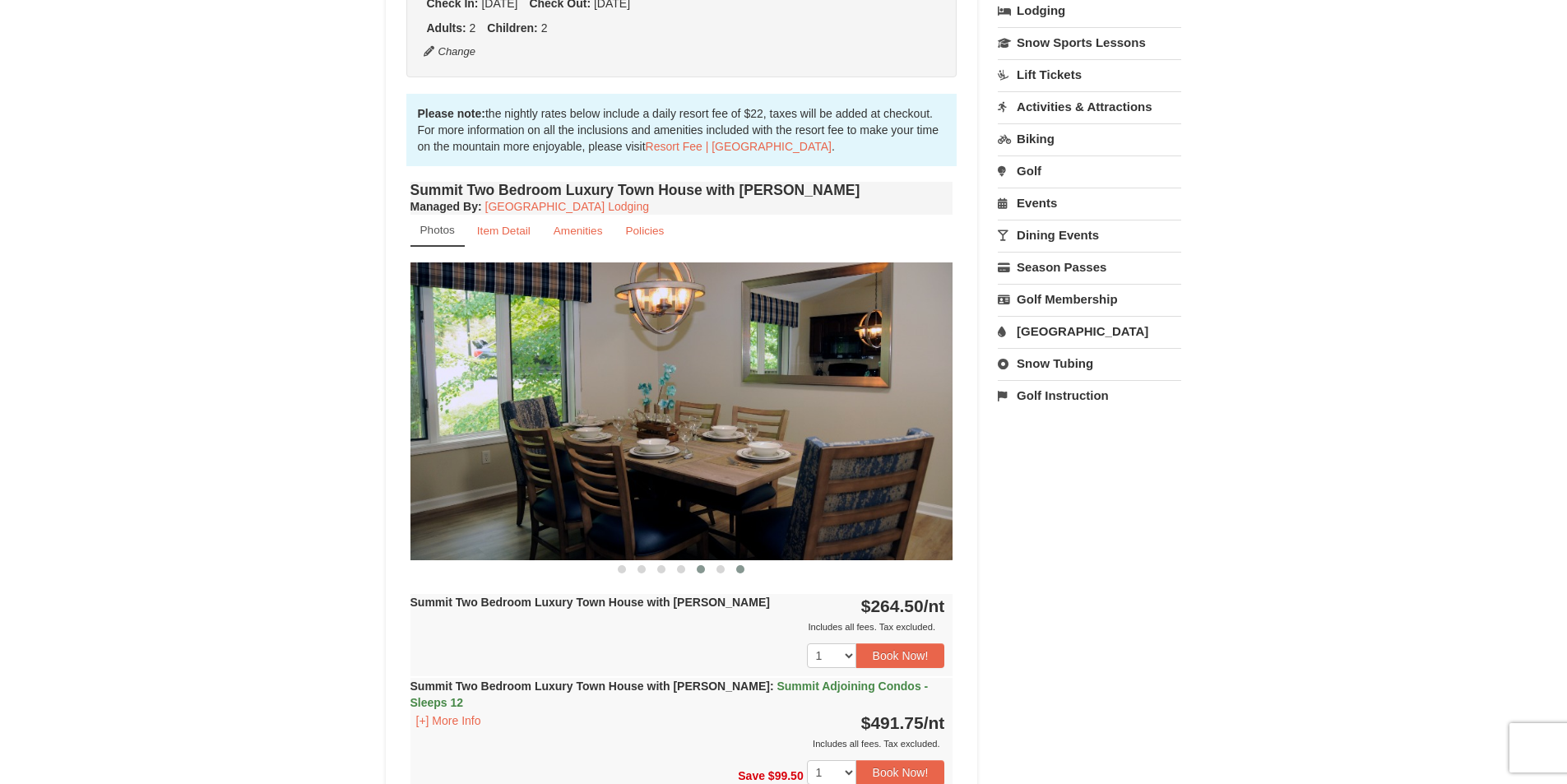
click at [732, 572] on button at bounding box center [740, 568] width 20 height 17
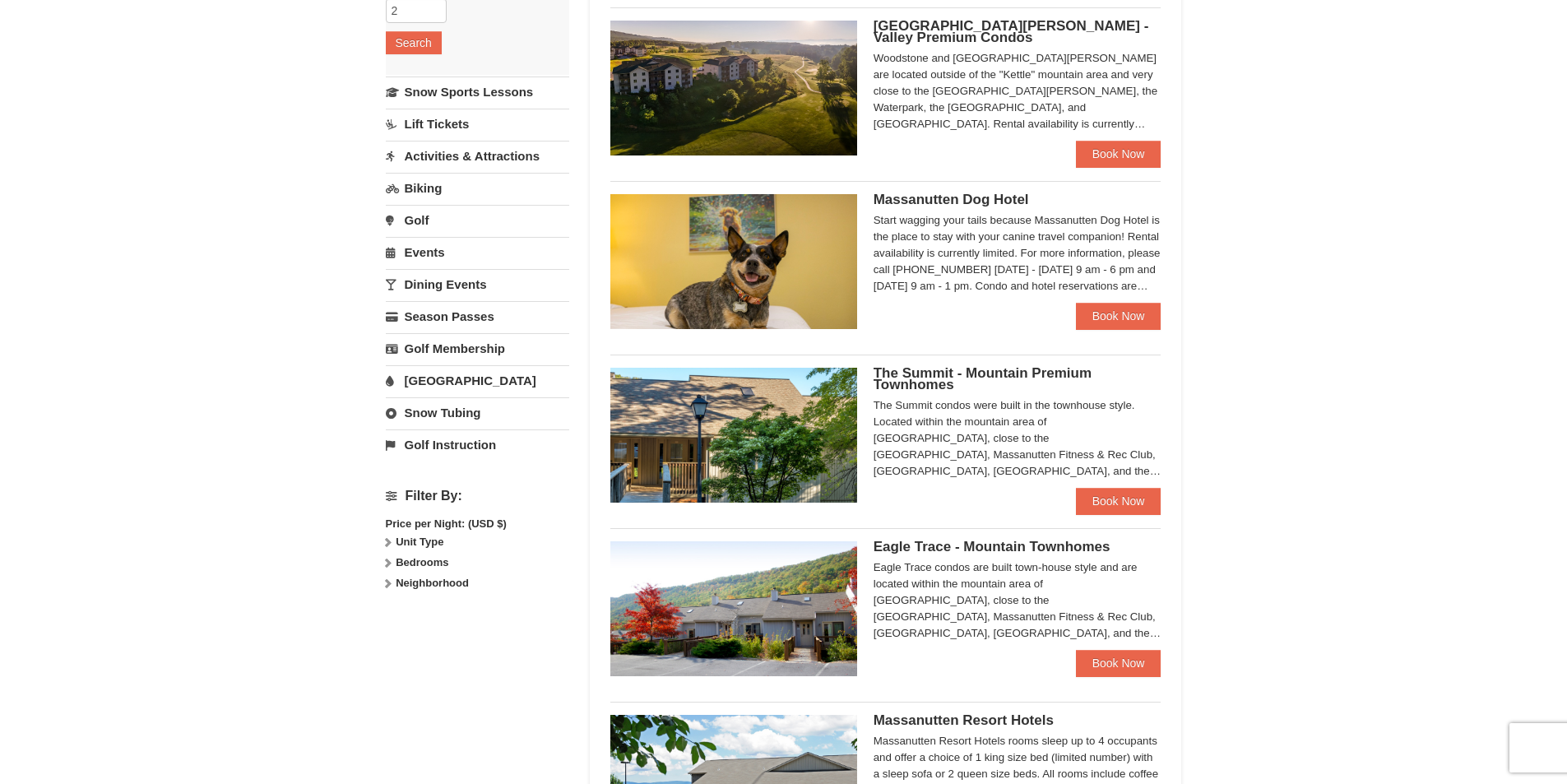
scroll to position [329, 0]
